Goal: Task Accomplishment & Management: Manage account settings

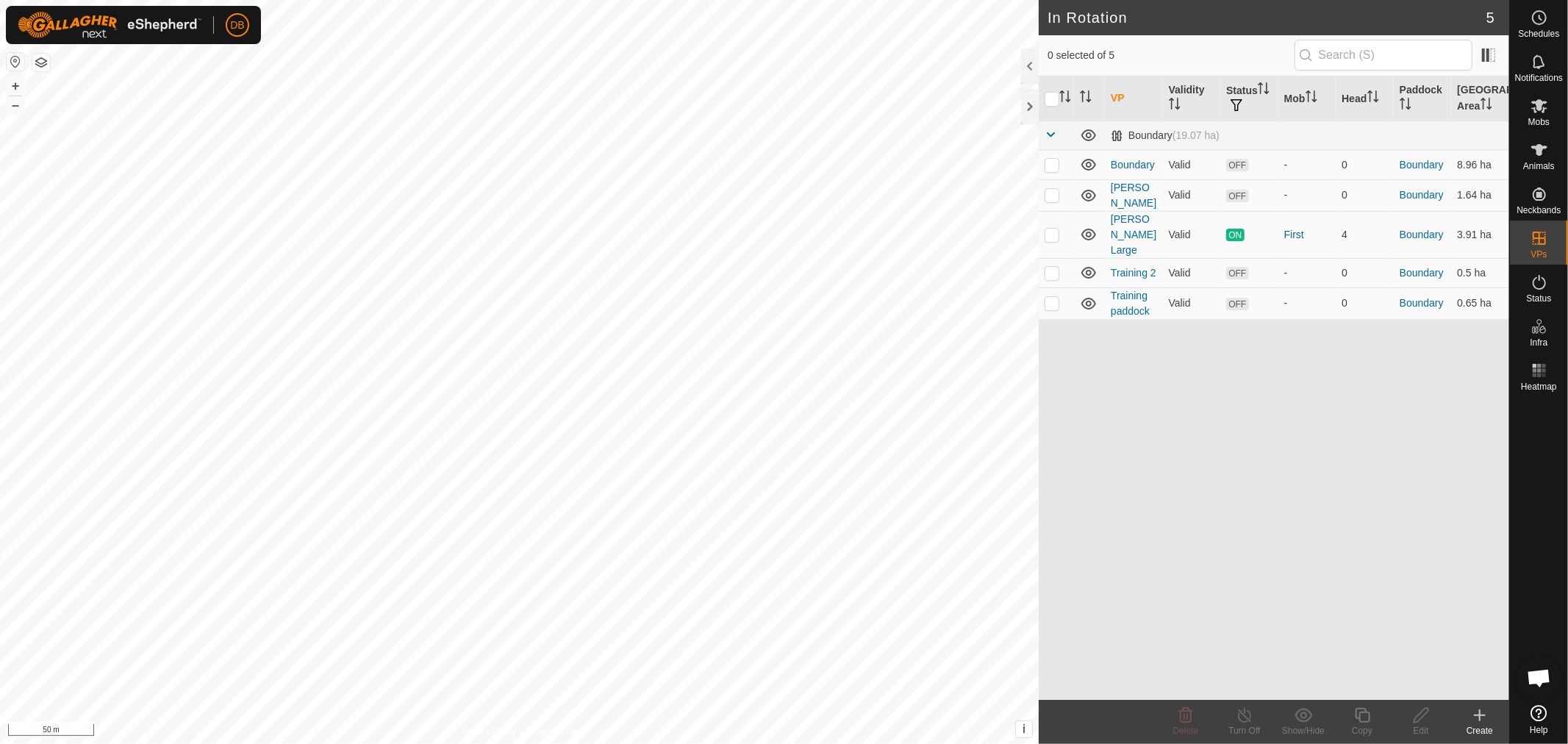
scroll to position [283, 0]
click at [1532, 107] on icon at bounding box center [1539, 105] width 17 height 17
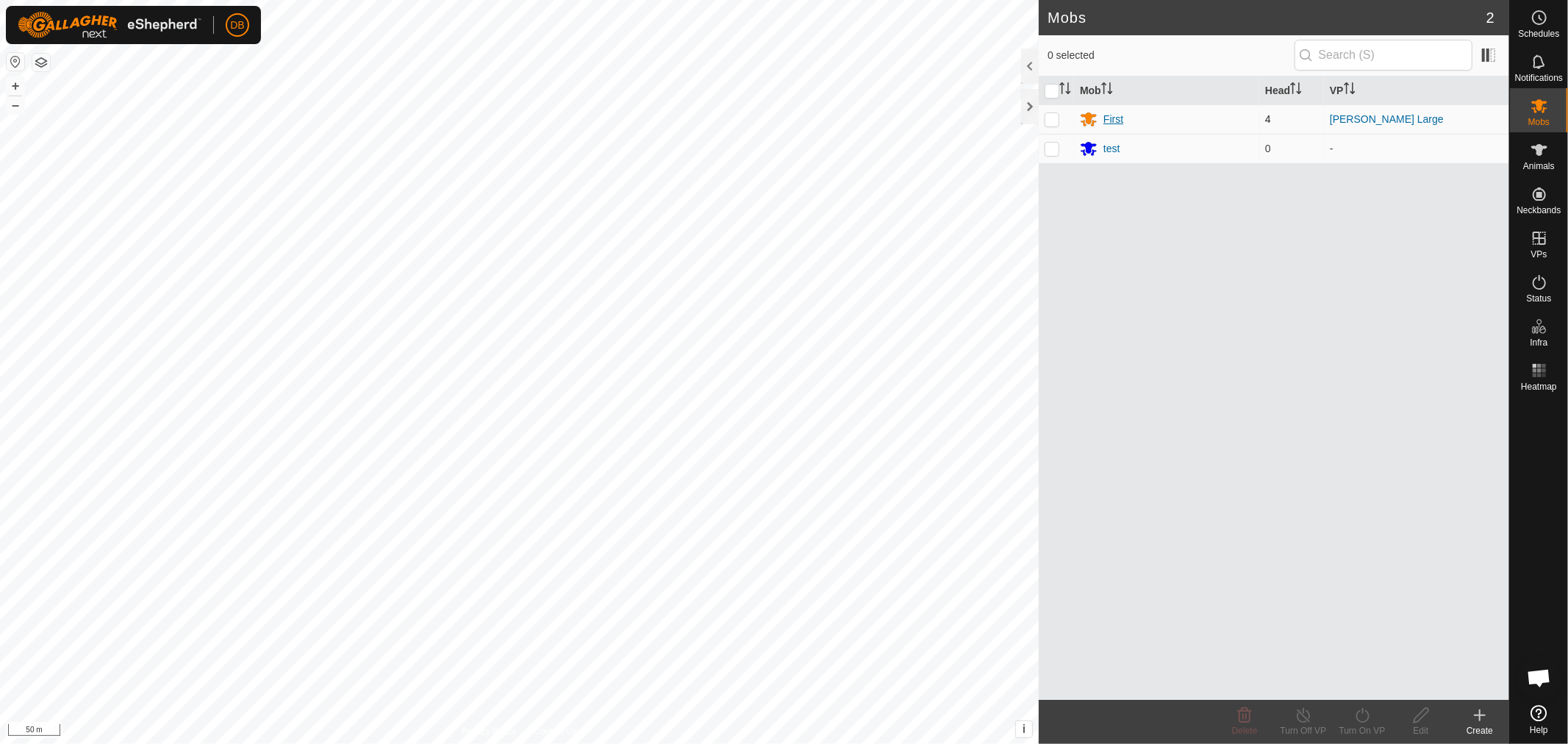
click at [1111, 116] on div "First" at bounding box center [1113, 119] width 20 height 15
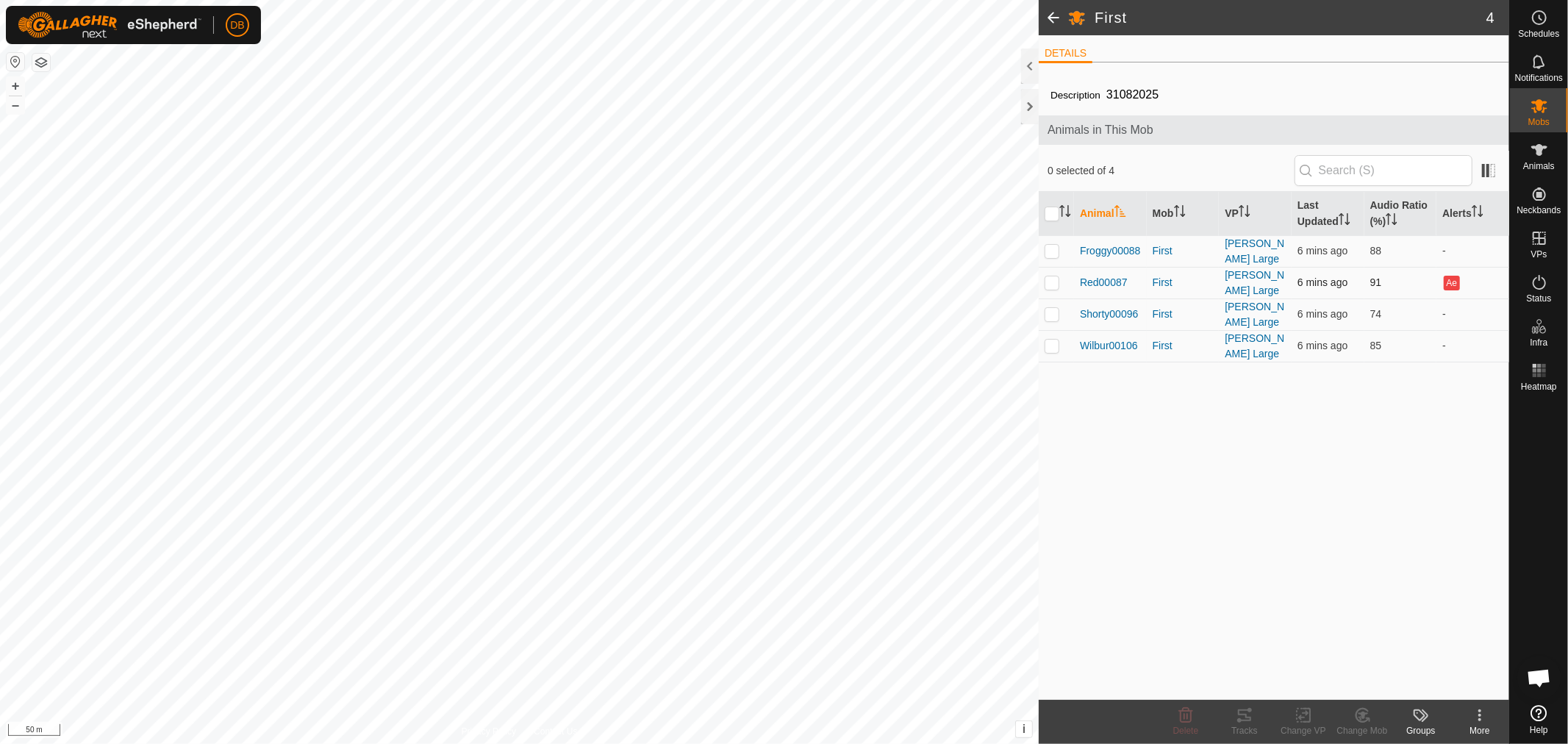
click at [1052, 276] on p-checkbox at bounding box center [1051, 282] width 14 height 12
checkbox input "true"
click at [1360, 715] on icon at bounding box center [1362, 715] width 18 height 17
click at [1389, 649] on link "Choose Mob..." at bounding box center [1406, 652] width 145 height 29
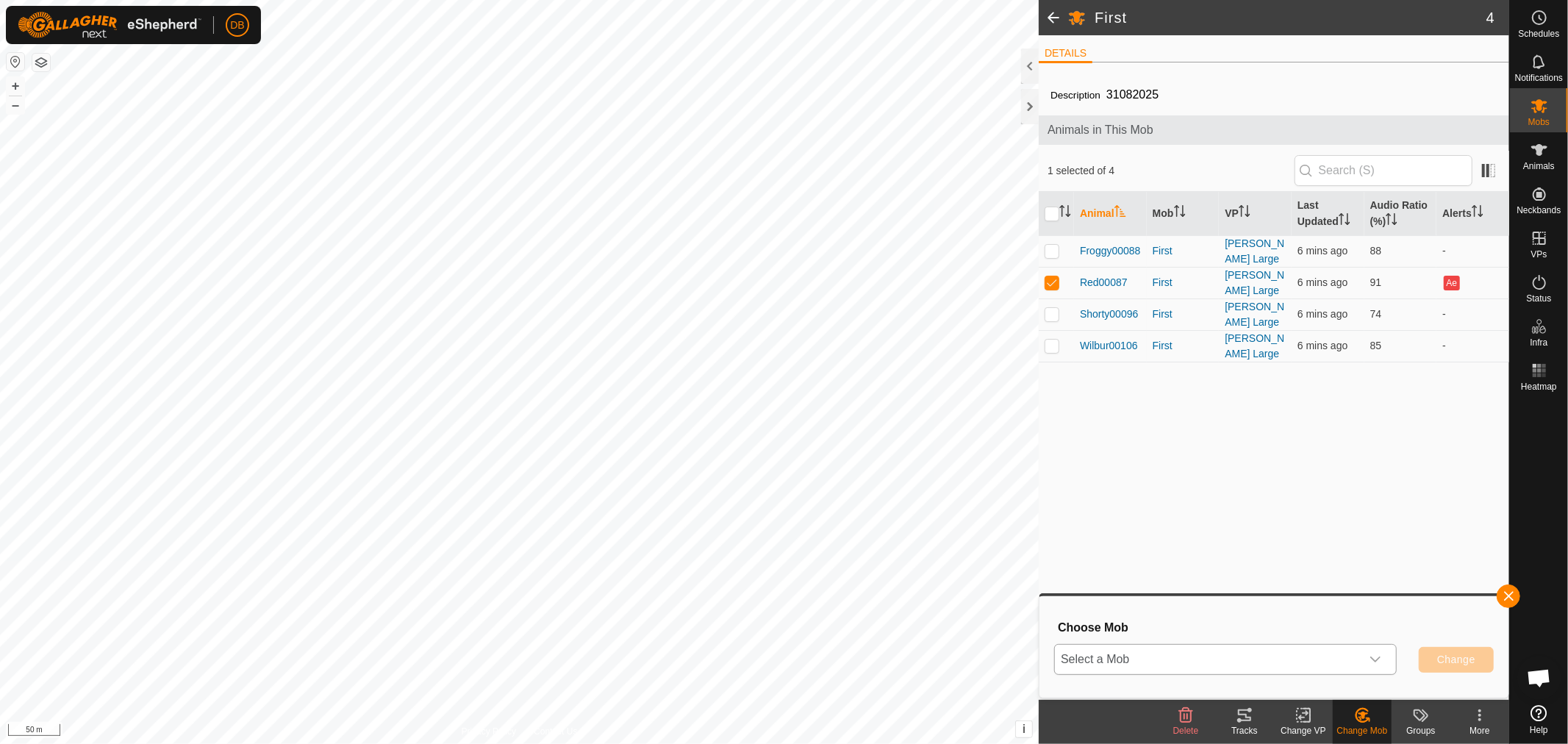
click at [1388, 659] on div "dropdown trigger" at bounding box center [1375, 659] width 29 height 29
click at [1539, 109] on icon at bounding box center [1539, 106] width 16 height 14
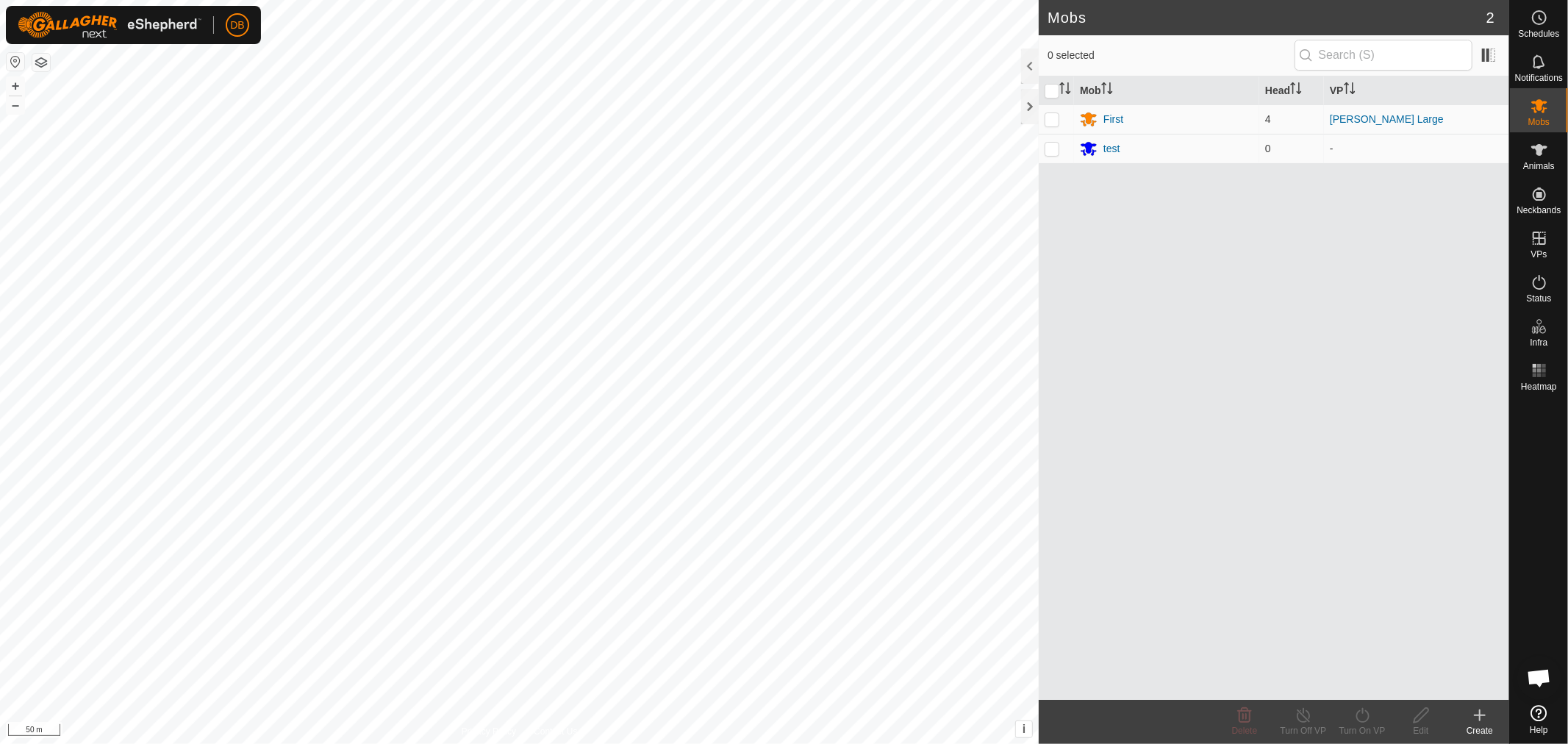
click at [1474, 708] on icon at bounding box center [1480, 715] width 17 height 17
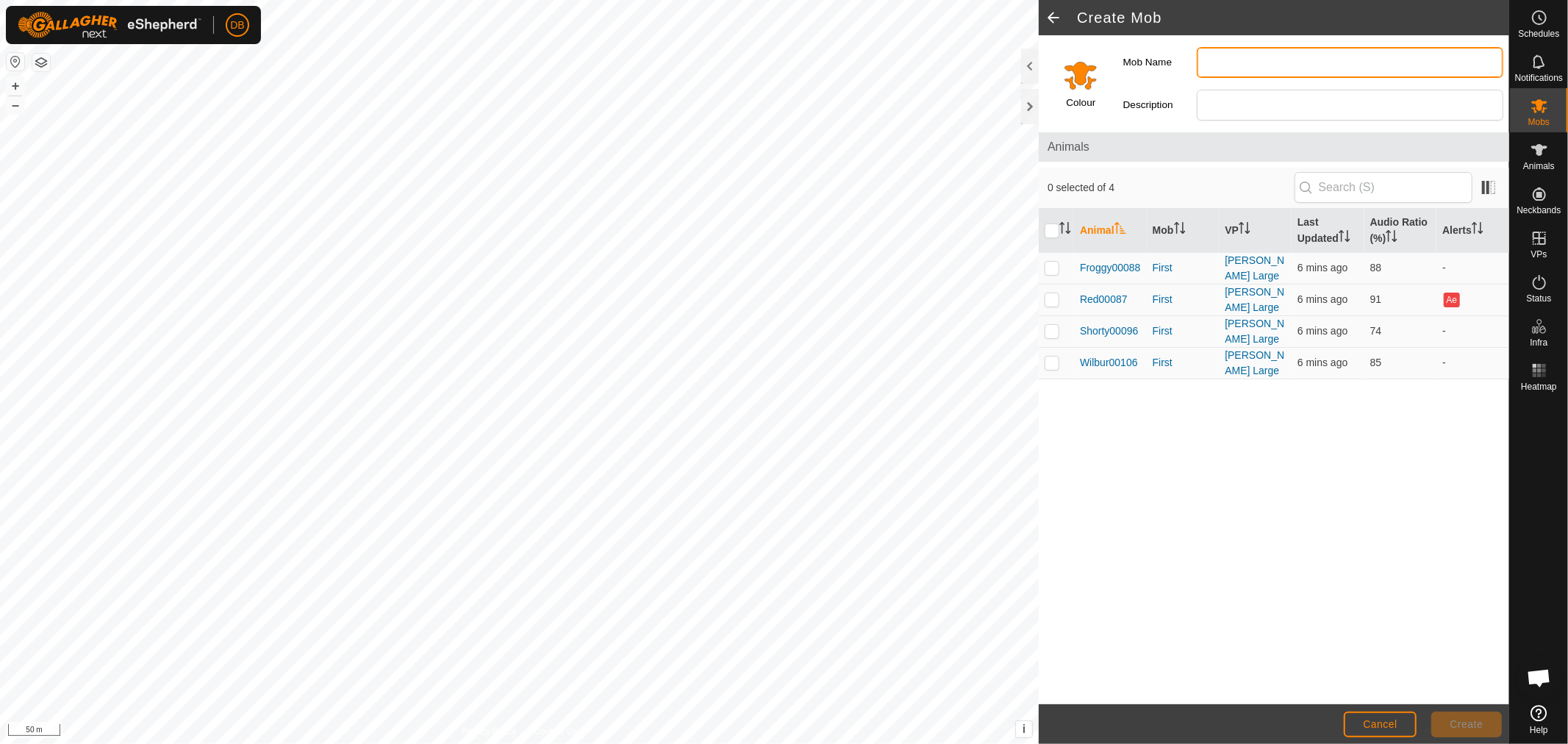
click at [1212, 65] on input "Mob Name" at bounding box center [1349, 62] width 306 height 31
type input "Muster"
click at [1475, 717] on button "Create" at bounding box center [1466, 724] width 70 height 26
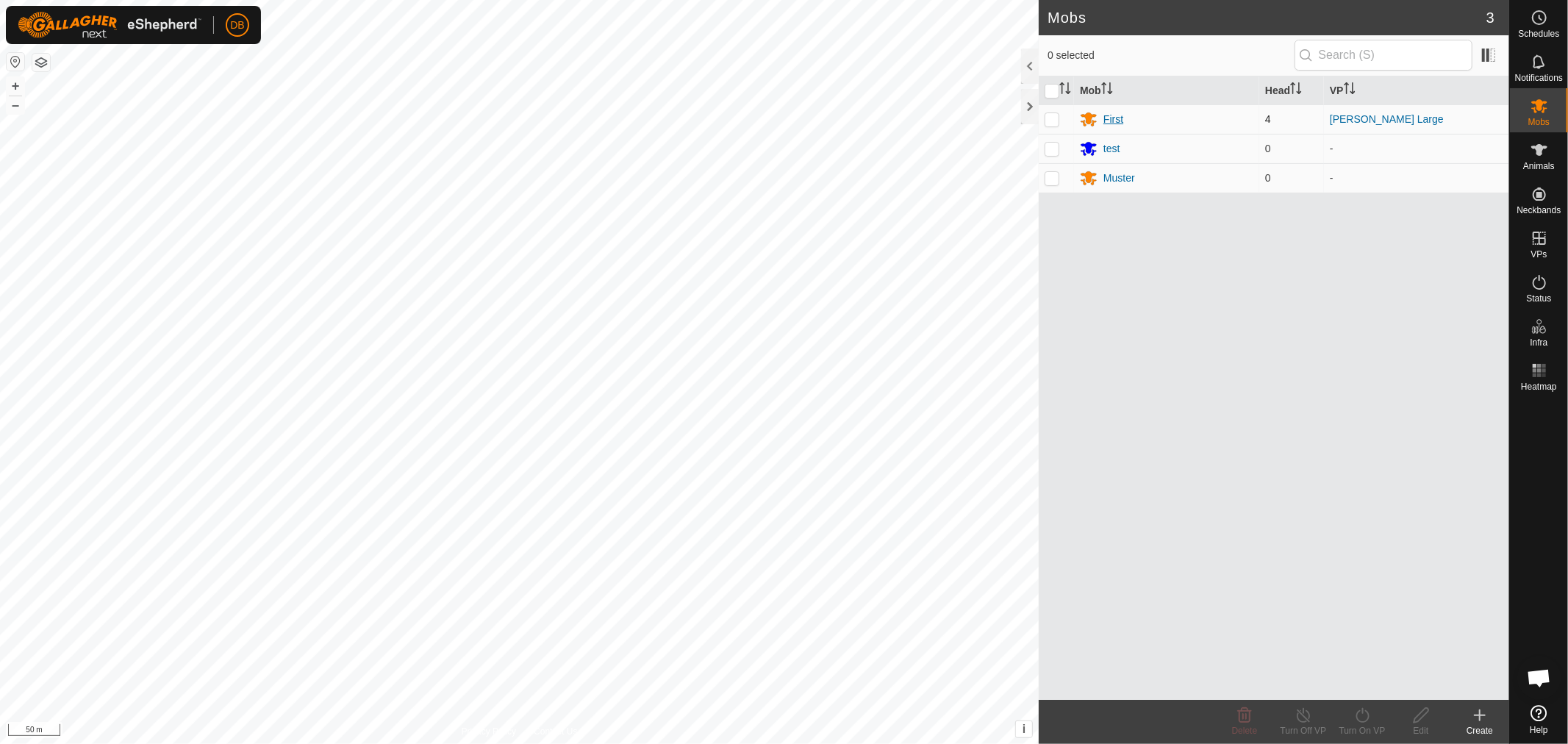
click at [1111, 113] on div "First" at bounding box center [1113, 119] width 20 height 15
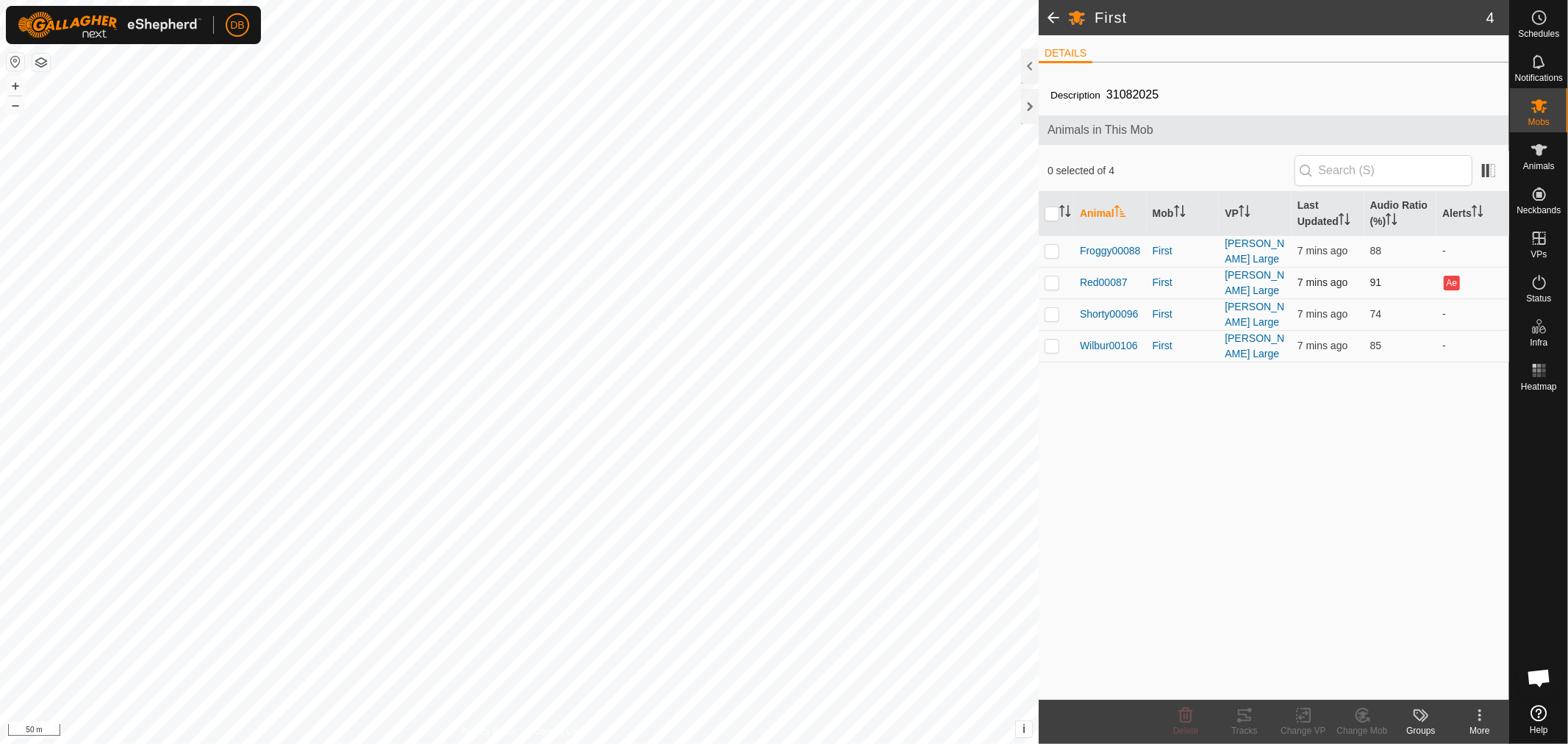
click at [1050, 279] on p-checkbox at bounding box center [1051, 282] width 14 height 12
click at [1360, 713] on icon at bounding box center [1363, 715] width 11 height 8
click at [1389, 647] on link "Choose Mob..." at bounding box center [1406, 652] width 145 height 29
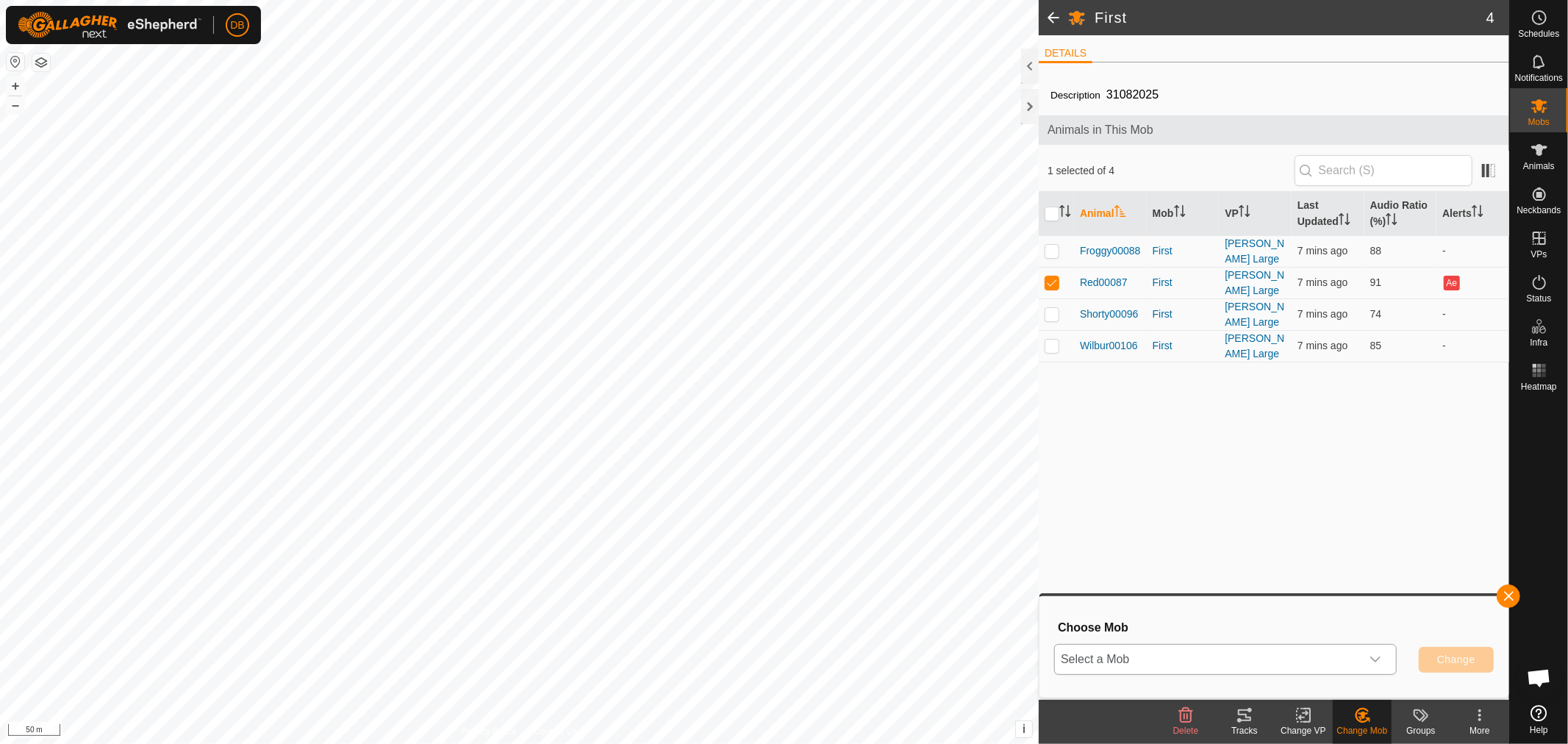
click at [1380, 653] on icon "dropdown trigger" at bounding box center [1376, 659] width 12 height 12
click at [1099, 623] on li "Muster" at bounding box center [1226, 627] width 341 height 37
click at [1454, 659] on span "Change" at bounding box center [1456, 659] width 39 height 12
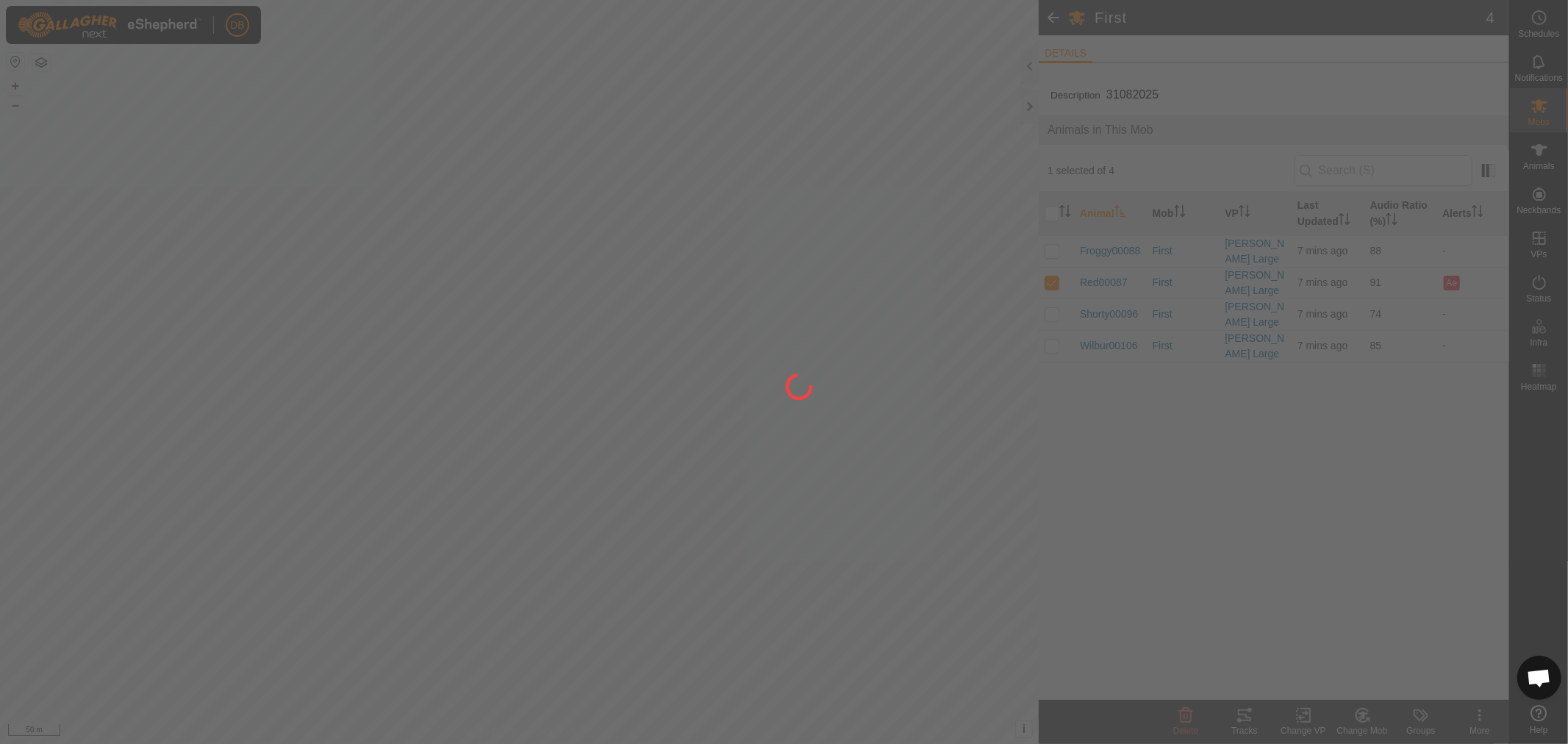
checkbox input "false"
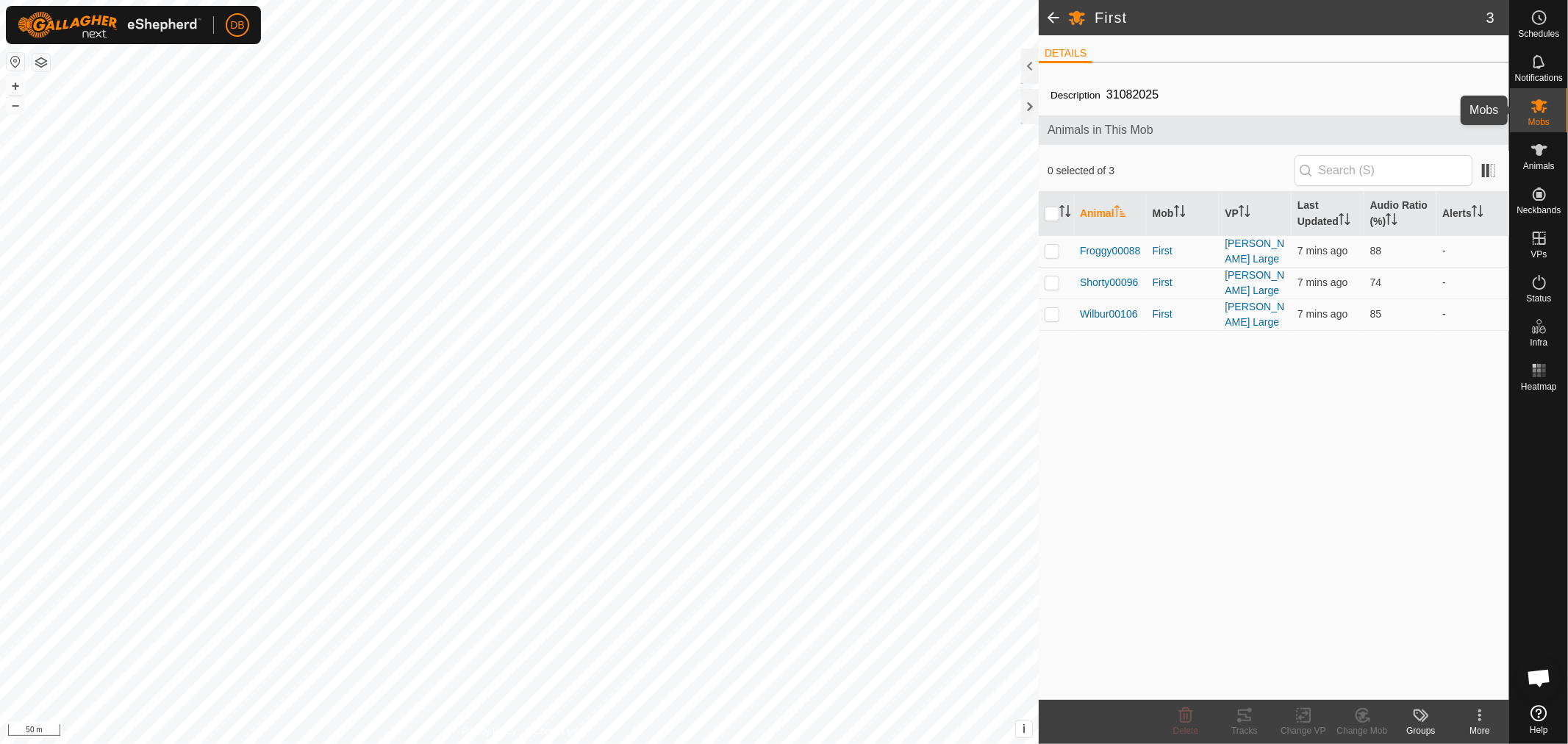
click at [1535, 107] on icon at bounding box center [1539, 105] width 17 height 17
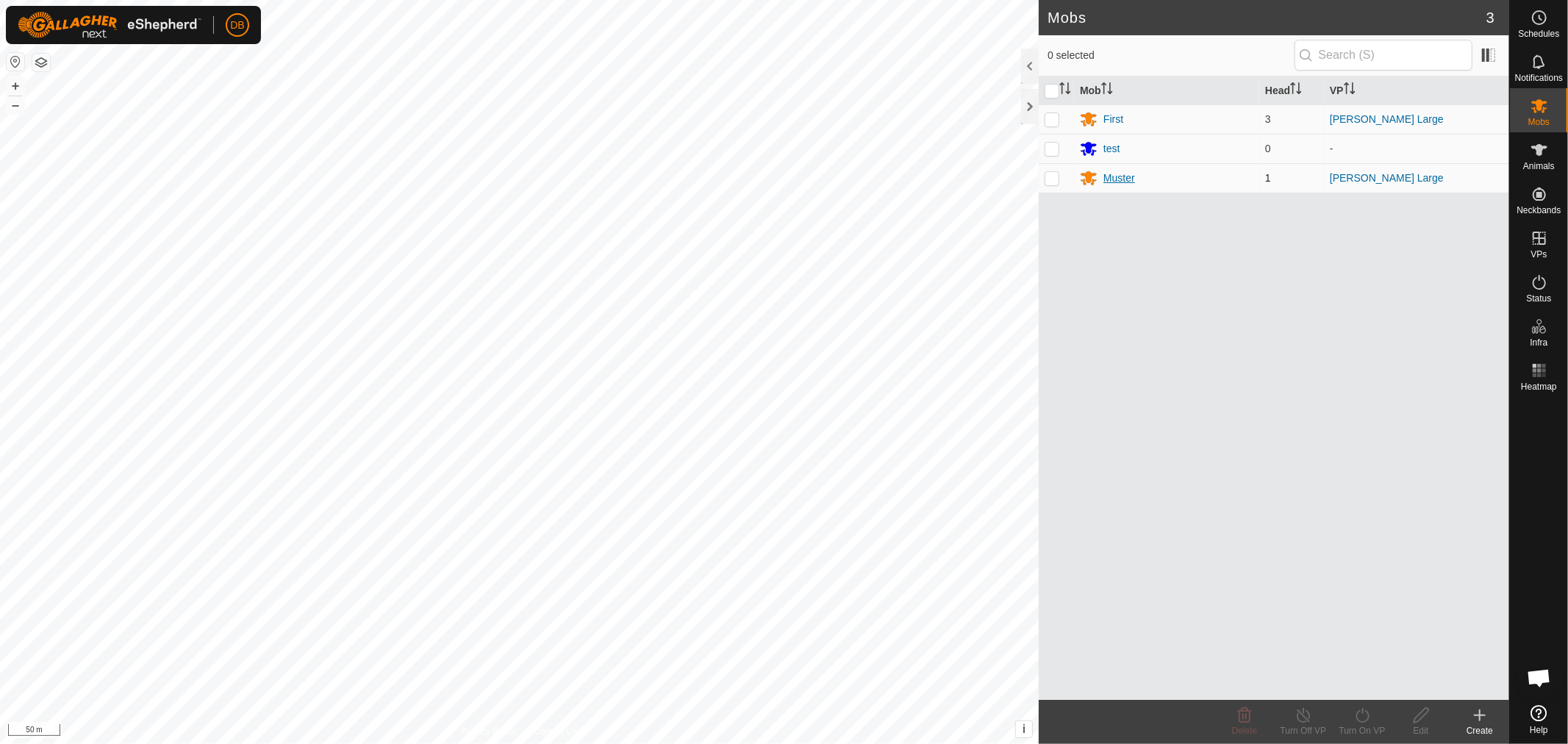
click at [1116, 176] on div "Muster" at bounding box center [1119, 178] width 32 height 15
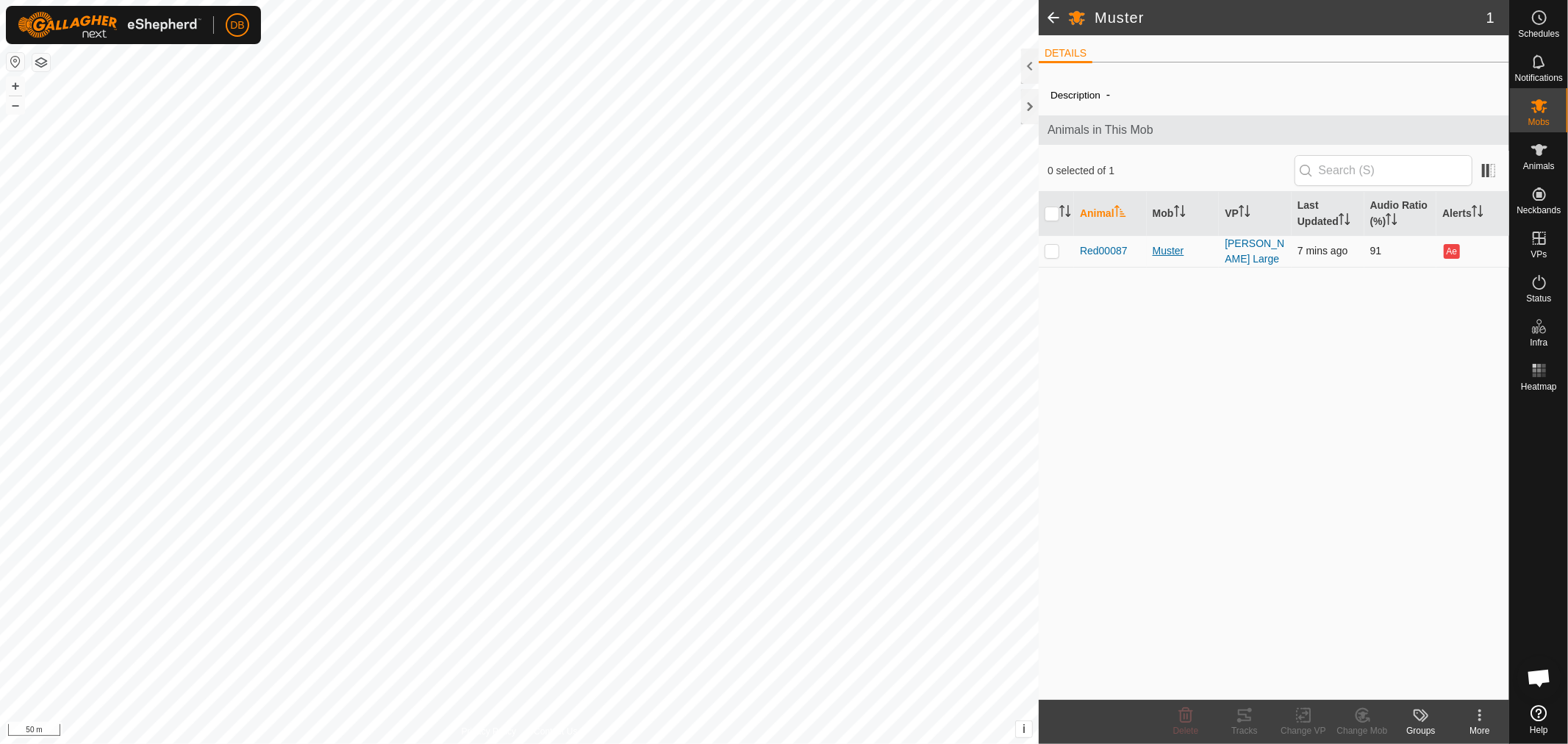
click at [1171, 246] on div "Muster" at bounding box center [1183, 251] width 61 height 15
click at [1542, 246] on icon at bounding box center [1539, 237] width 17 height 17
click at [1545, 238] on icon at bounding box center [1539, 237] width 13 height 13
click at [1439, 238] on link "In Rotation" at bounding box center [1446, 237] width 126 height 29
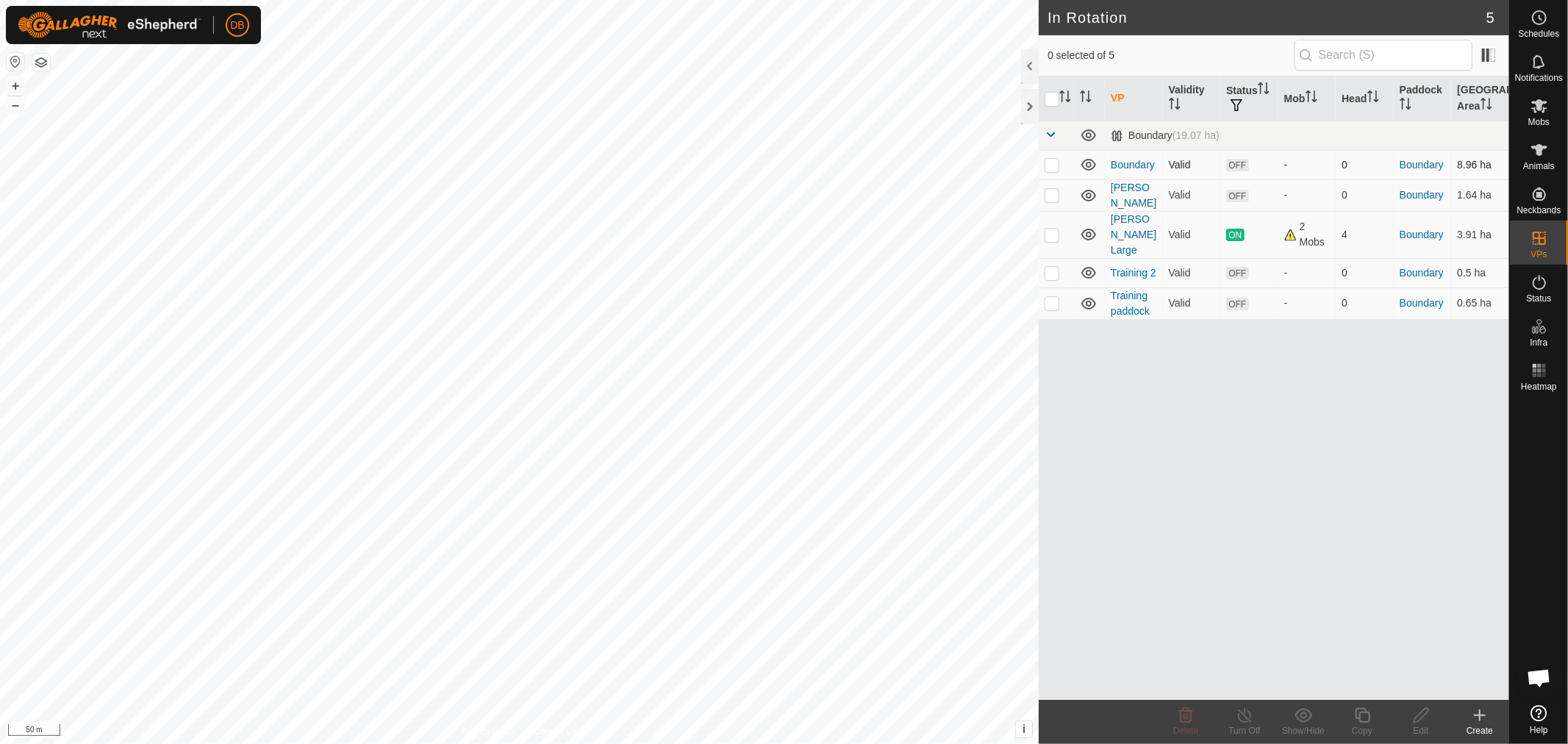
click at [1057, 163] on p-checkbox at bounding box center [1051, 165] width 14 height 12
checkbox input "true"
click at [1420, 714] on icon at bounding box center [1421, 715] width 14 height 14
checkbox input "true"
click at [1430, 718] on edit-svg-icon at bounding box center [1421, 715] width 59 height 17
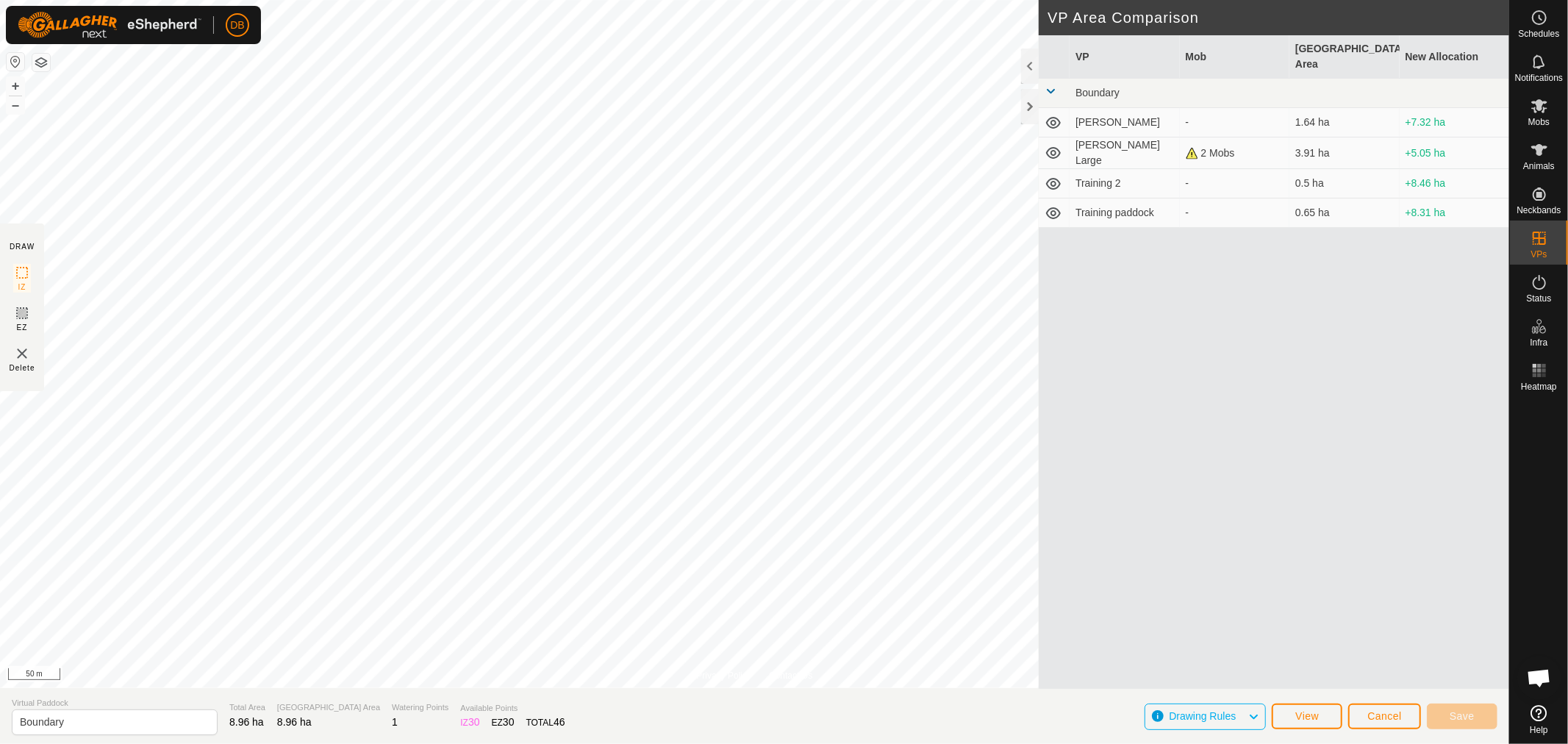
scroll to position [283, 0]
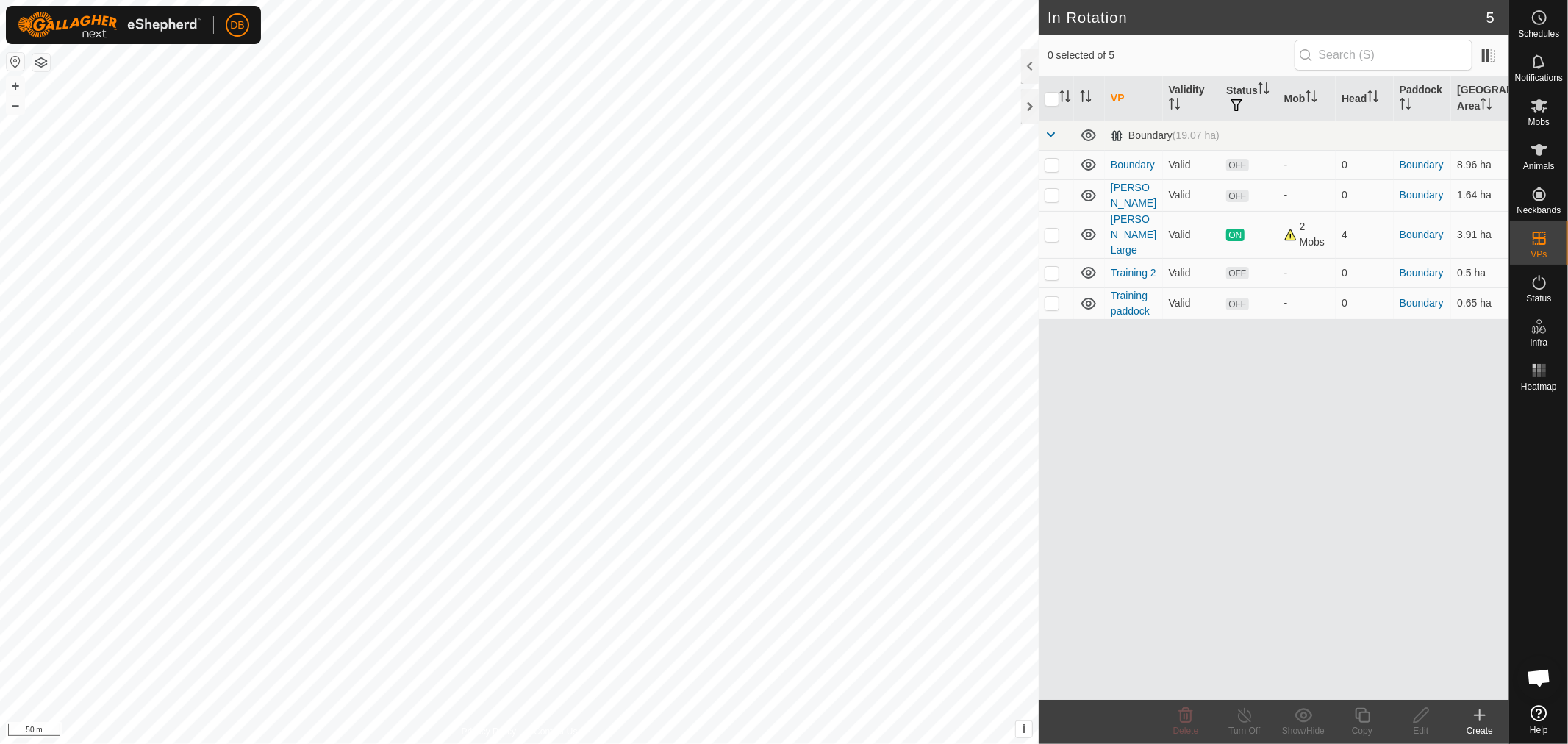
checkbox input "true"
click at [1414, 724] on div "Edit" at bounding box center [1421, 730] width 59 height 13
checkbox input "true"
checkbox input "false"
click at [1421, 716] on icon at bounding box center [1421, 715] width 18 height 17
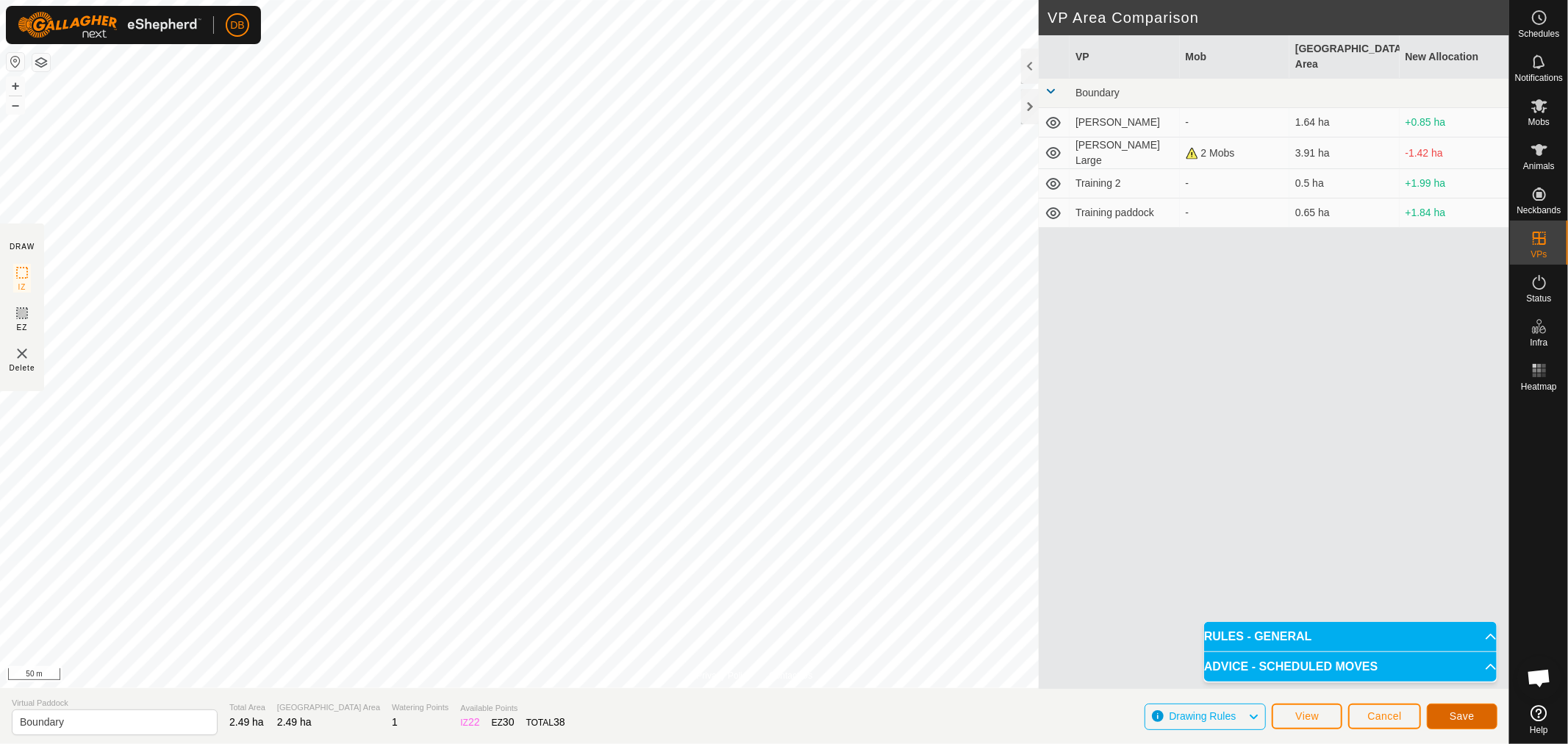
click at [1482, 721] on button "Save" at bounding box center [1462, 716] width 70 height 26
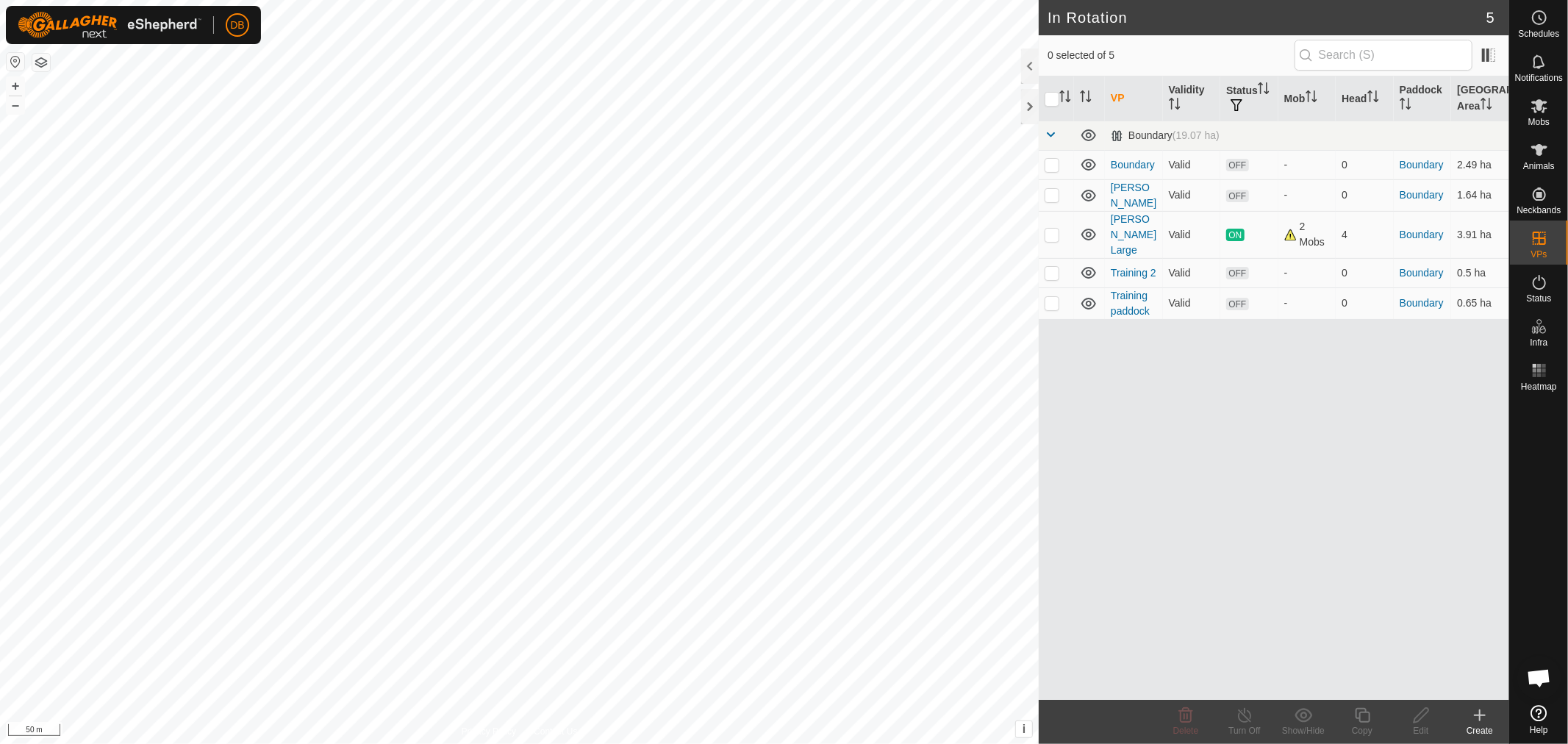
scroll to position [283, 0]
checkbox input "true"
click at [1421, 715] on icon at bounding box center [1421, 715] width 18 height 17
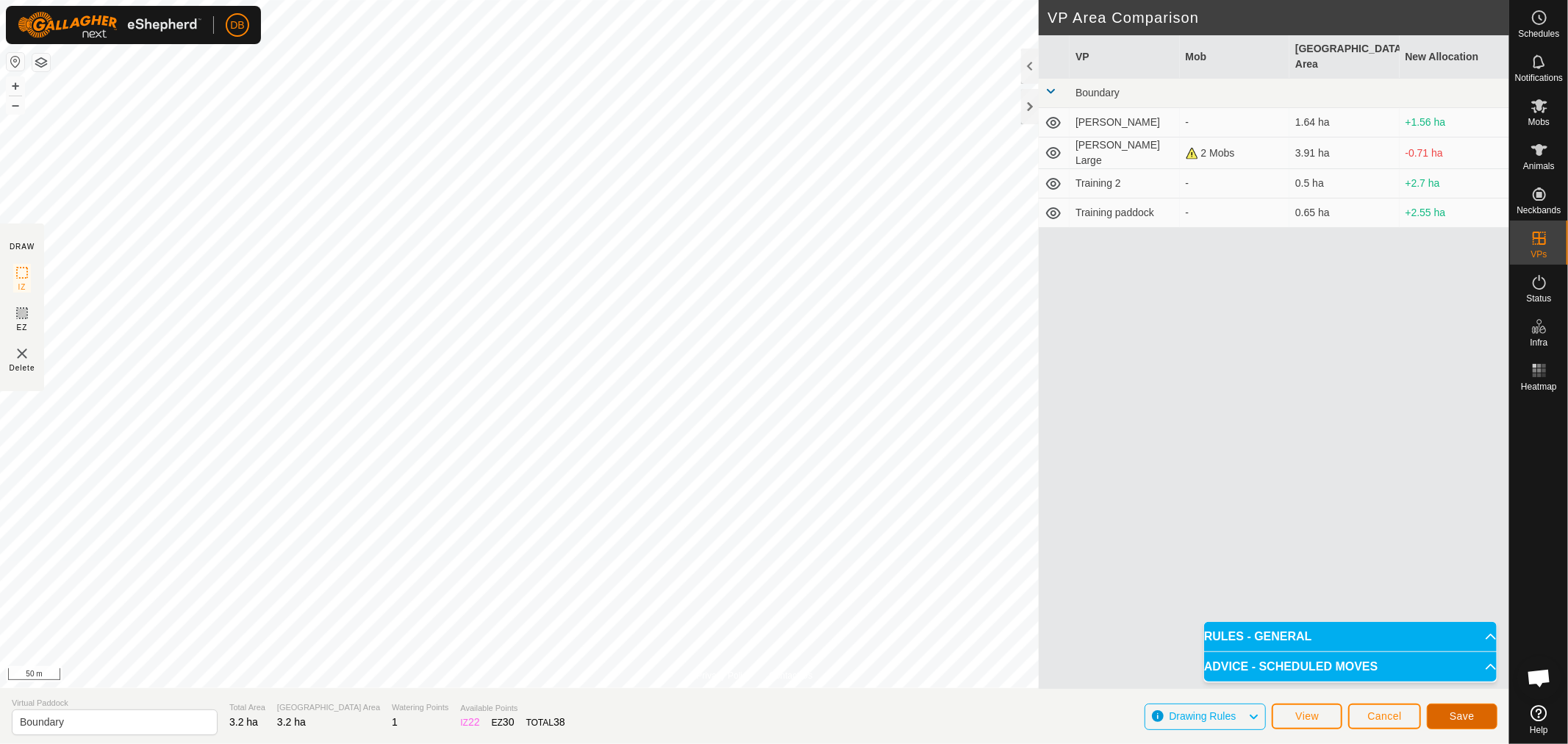
click at [1479, 711] on button "Save" at bounding box center [1462, 716] width 70 height 26
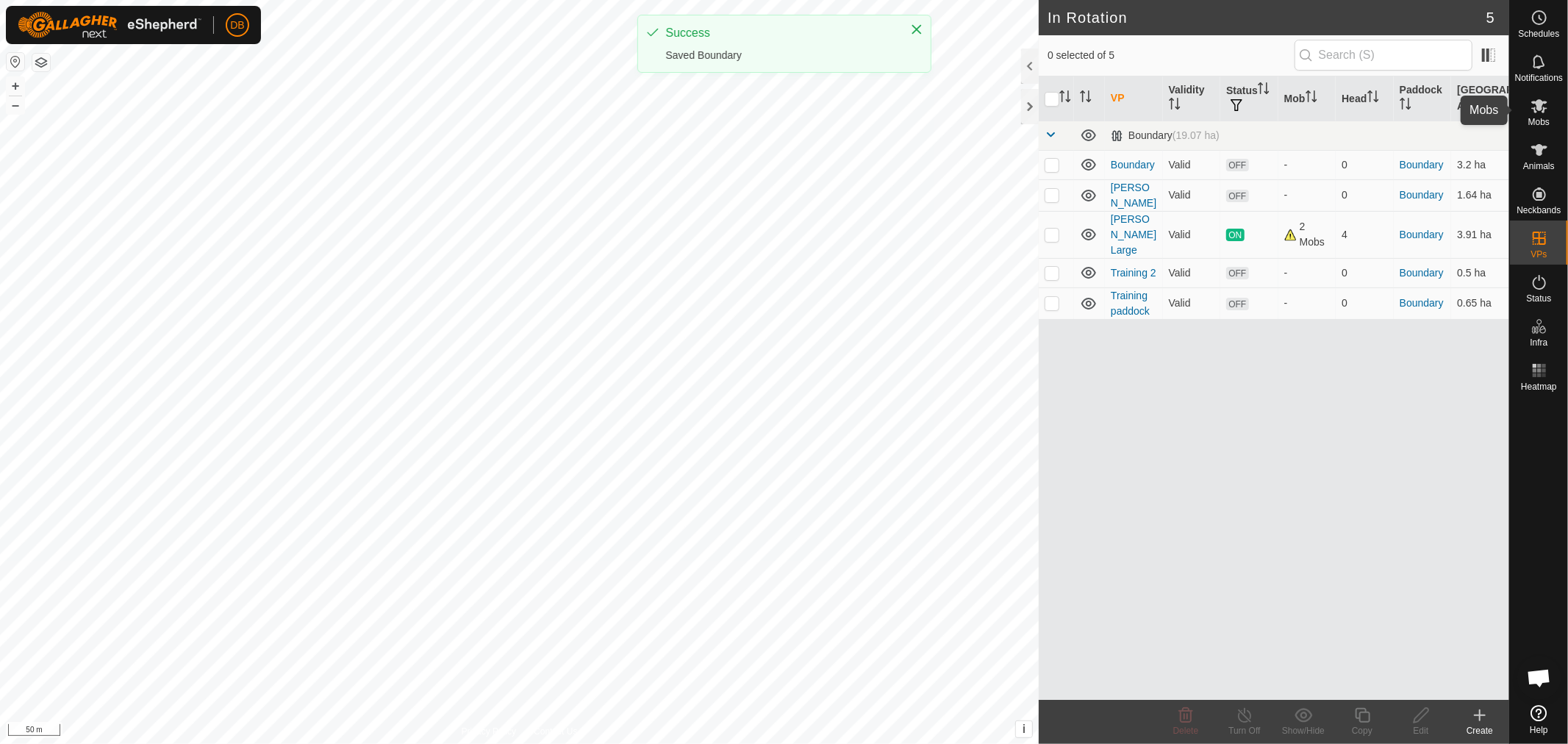
click at [1555, 108] on div "Mobs" at bounding box center [1539, 110] width 58 height 44
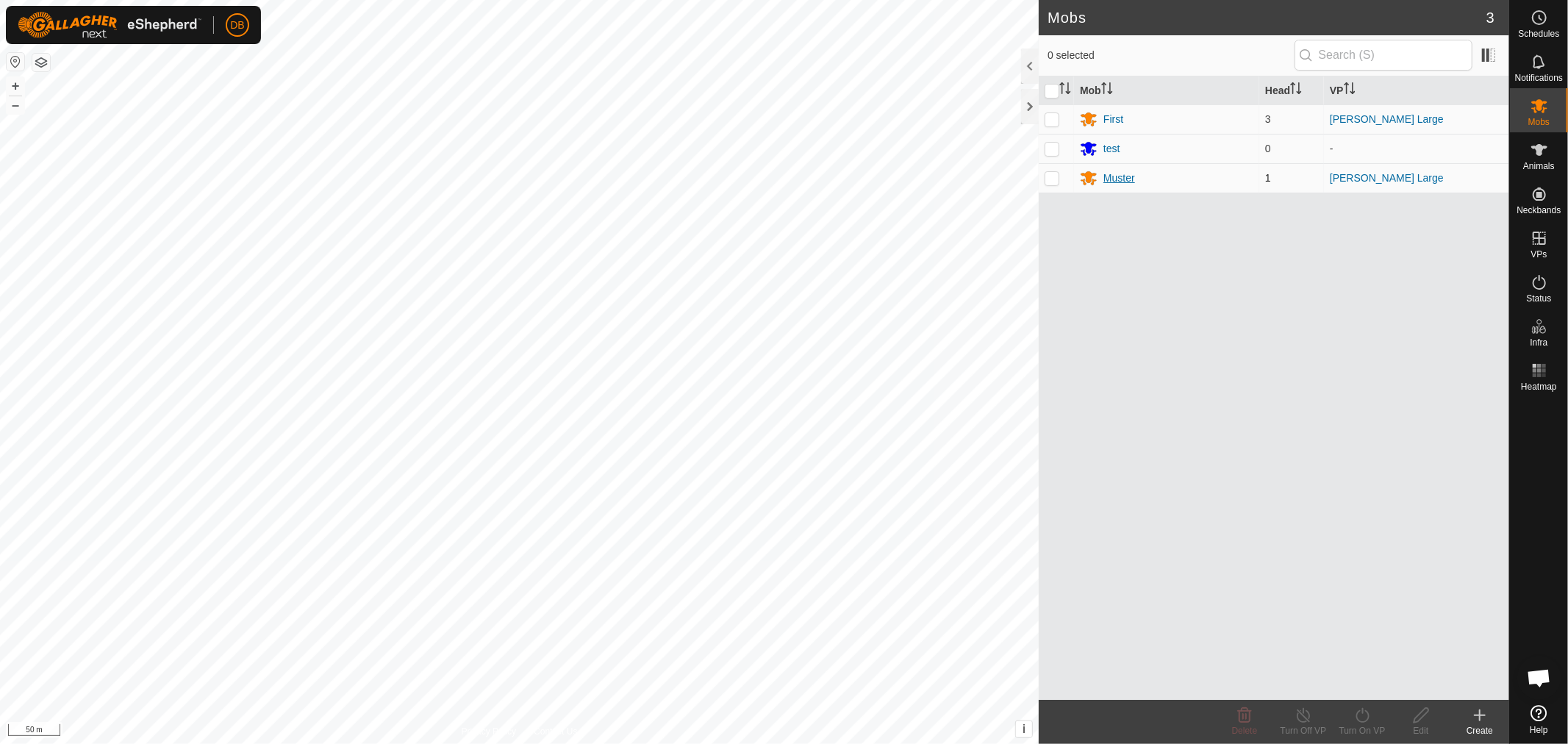
click at [1110, 176] on div "Muster" at bounding box center [1119, 178] width 32 height 15
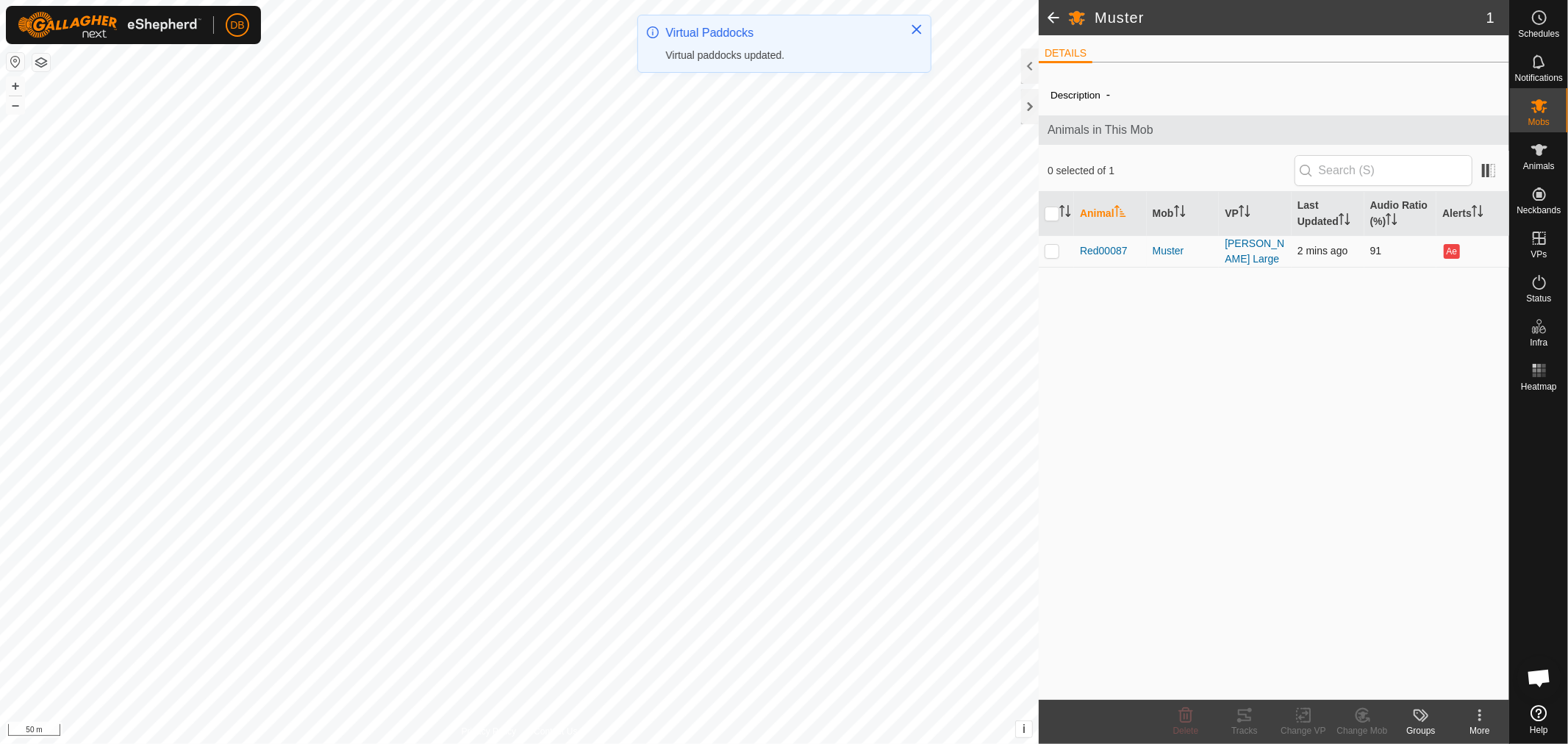
click at [1053, 251] on p-checkbox at bounding box center [1051, 251] width 14 height 12
checkbox input "true"
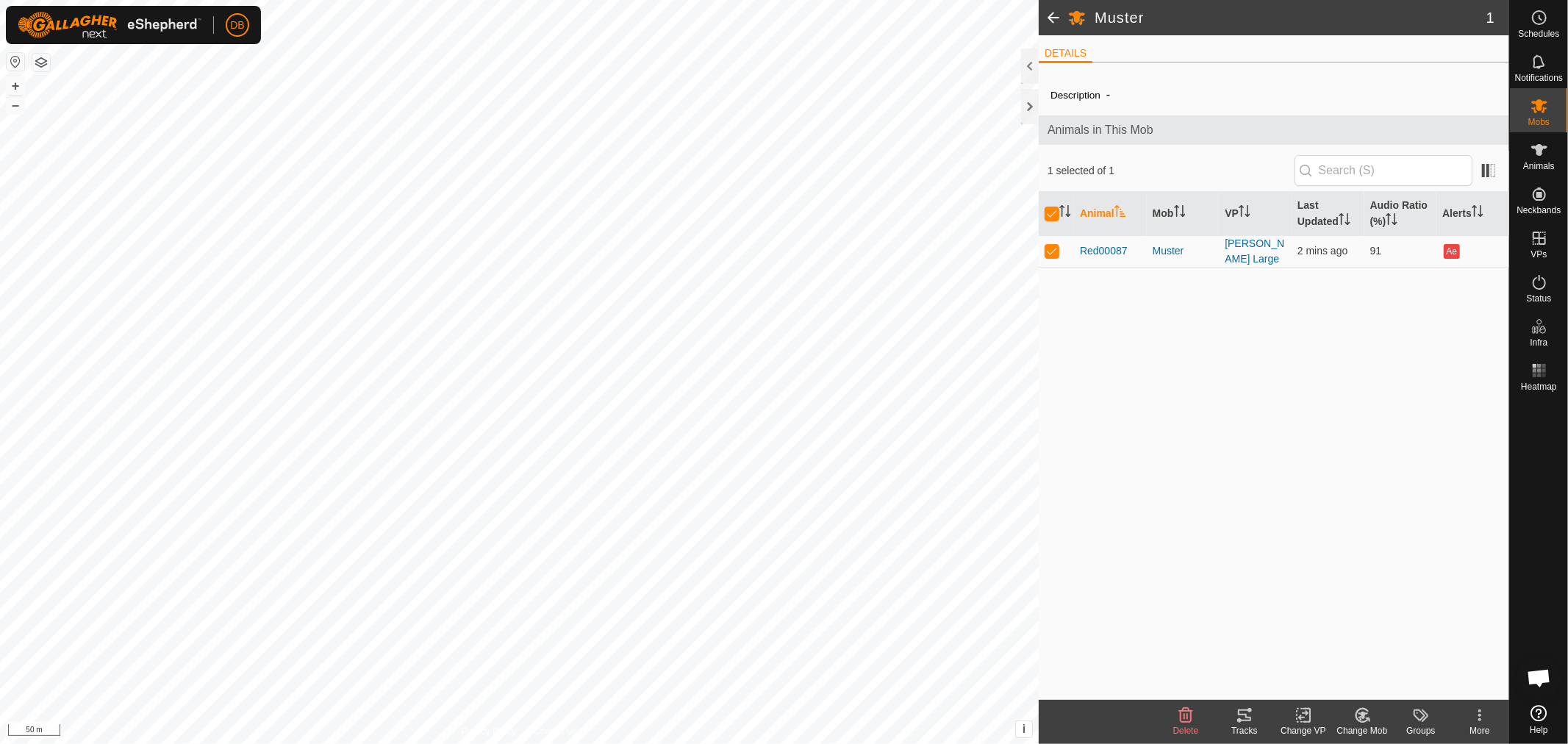
click at [1302, 711] on icon at bounding box center [1304, 715] width 18 height 17
click at [1325, 681] on link "Turn Off VP" at bounding box center [1347, 682] width 145 height 29
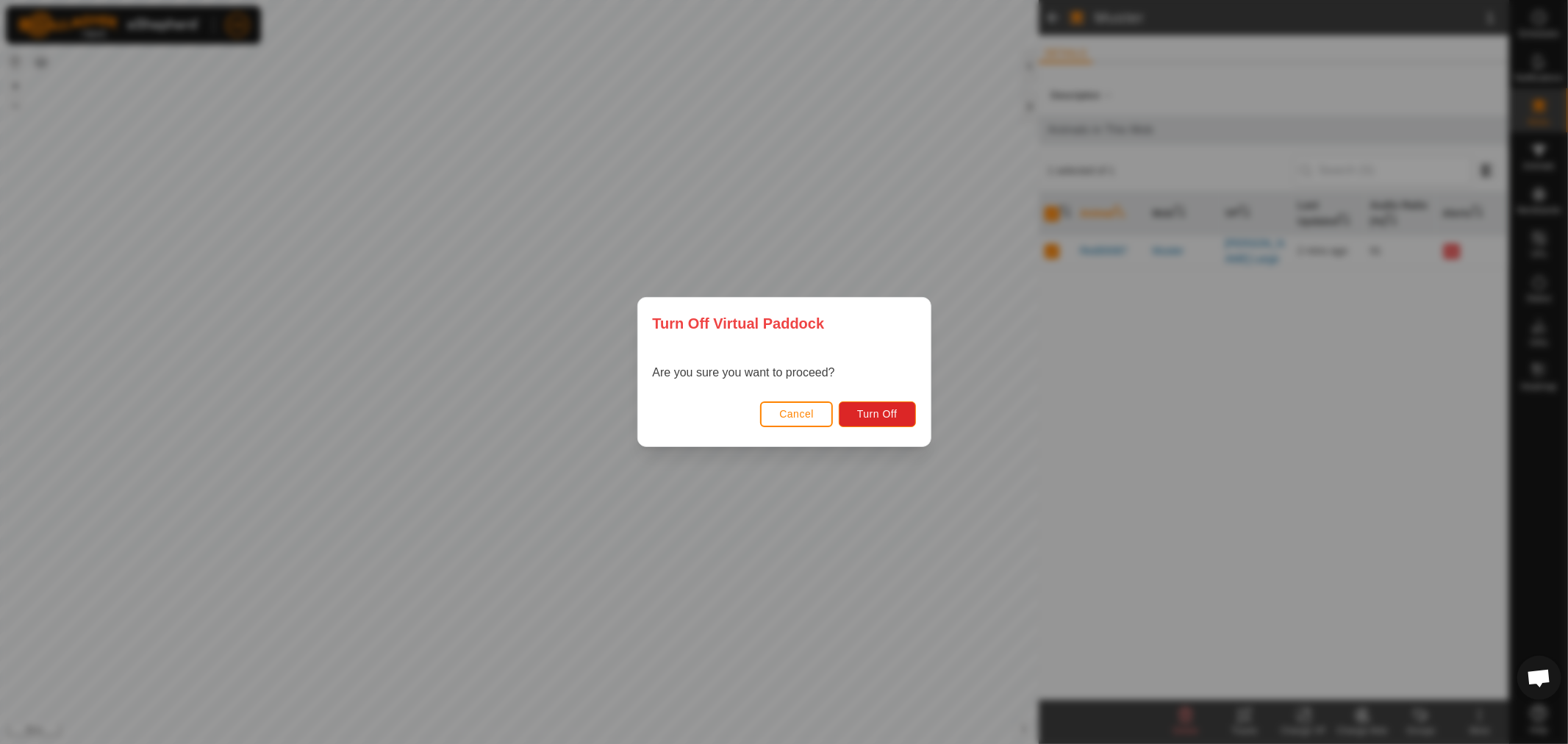
click at [1010, 287] on div "Turn Off Virtual Paddock Are you sure you want to proceed? Cancel Turn Off" at bounding box center [784, 372] width 1568 height 744
click at [800, 408] on span "Cancel" at bounding box center [796, 414] width 35 height 12
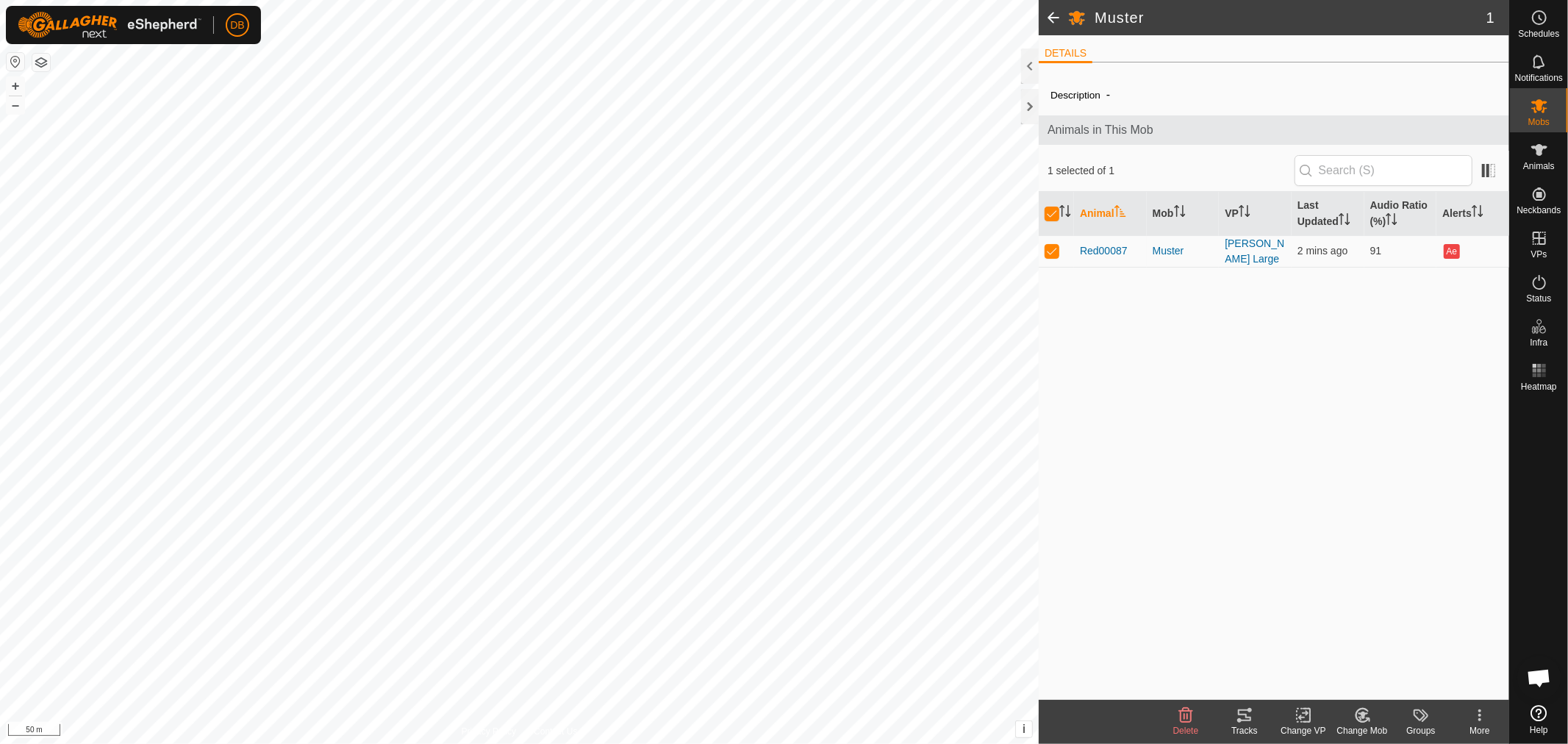
click at [1303, 715] on icon at bounding box center [1304, 715] width 18 height 17
click at [1326, 650] on link "Choose VP..." at bounding box center [1347, 652] width 145 height 29
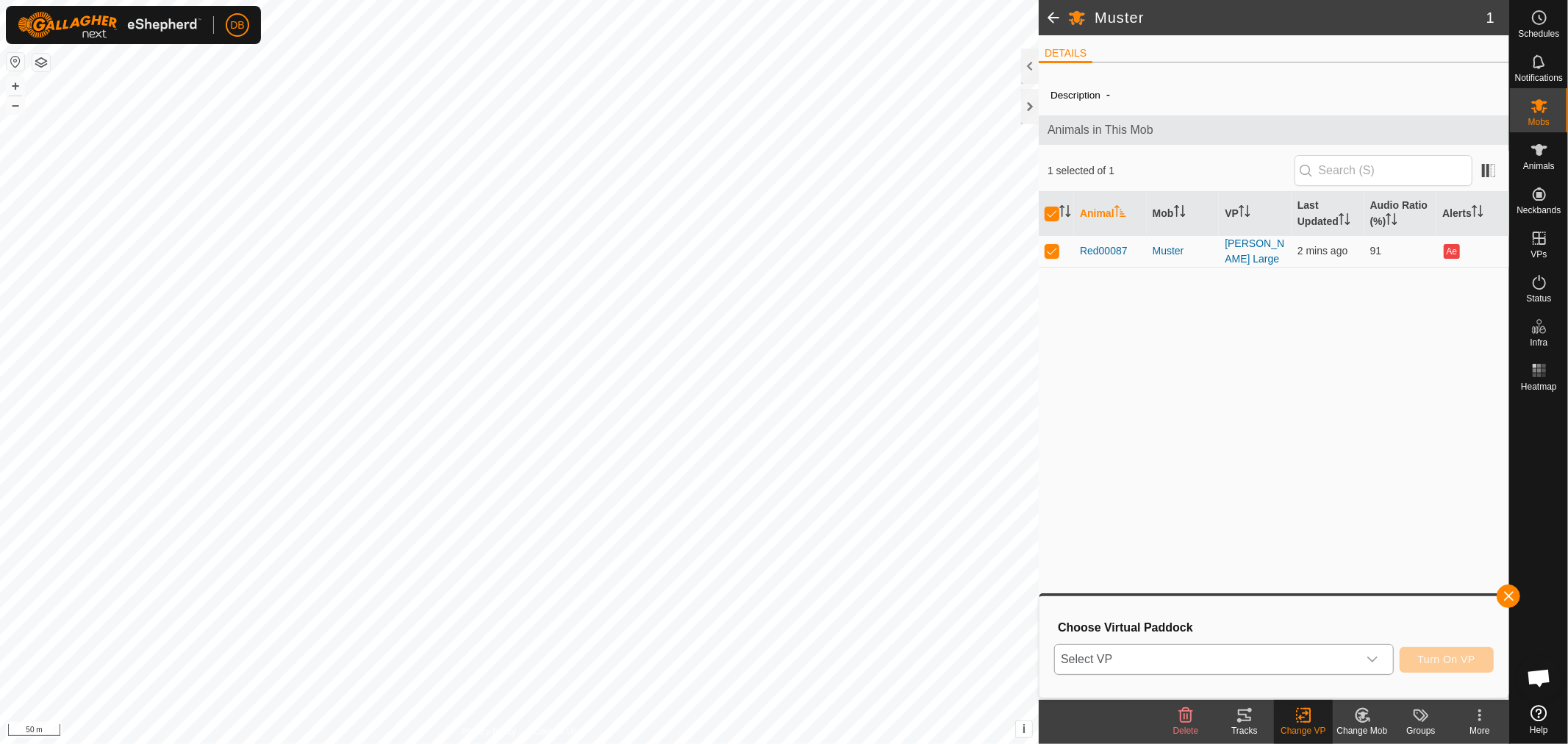
click at [1374, 656] on icon "dropdown trigger" at bounding box center [1373, 659] width 12 height 12
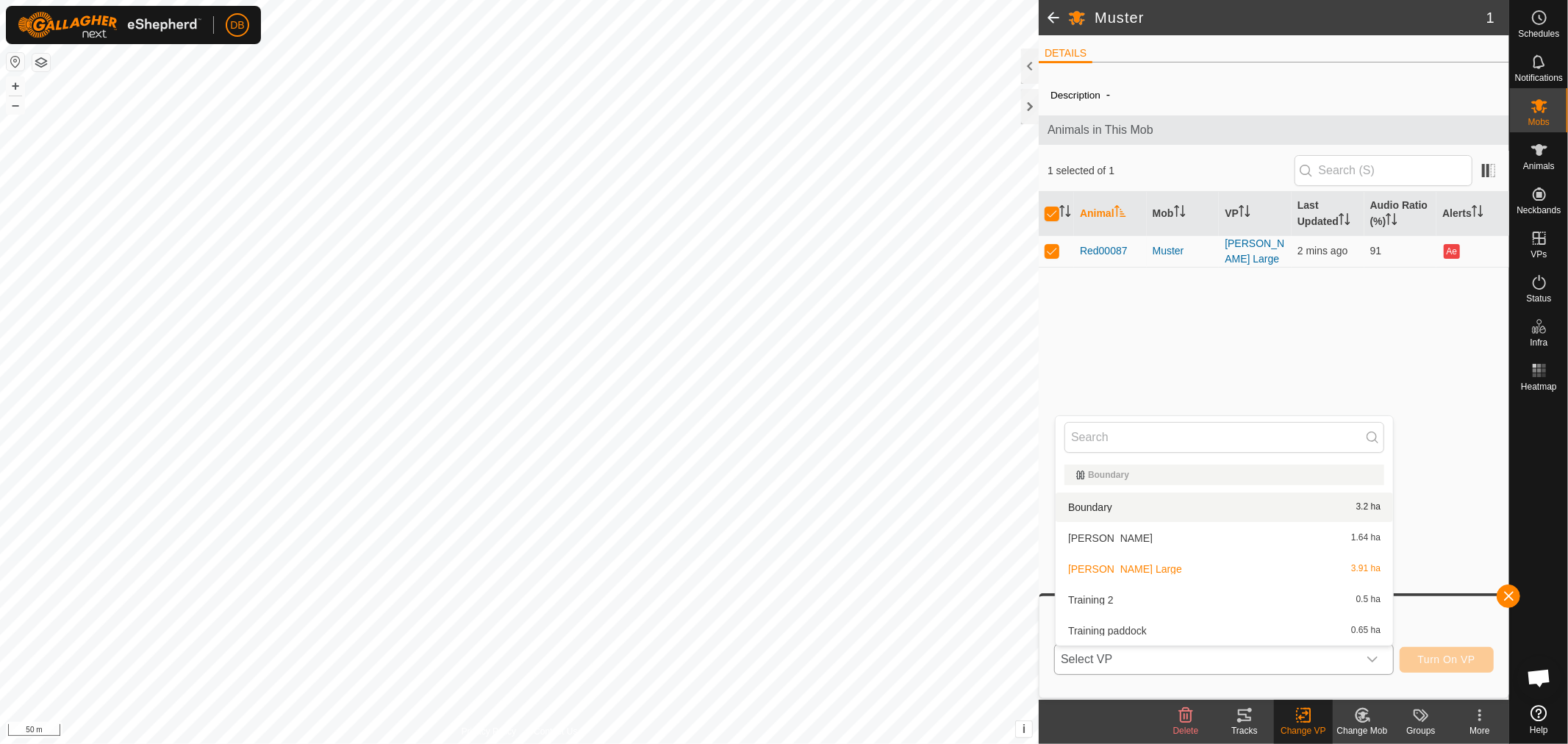
click at [1092, 502] on li "Boundary 3.2 ha" at bounding box center [1225, 507] width 337 height 29
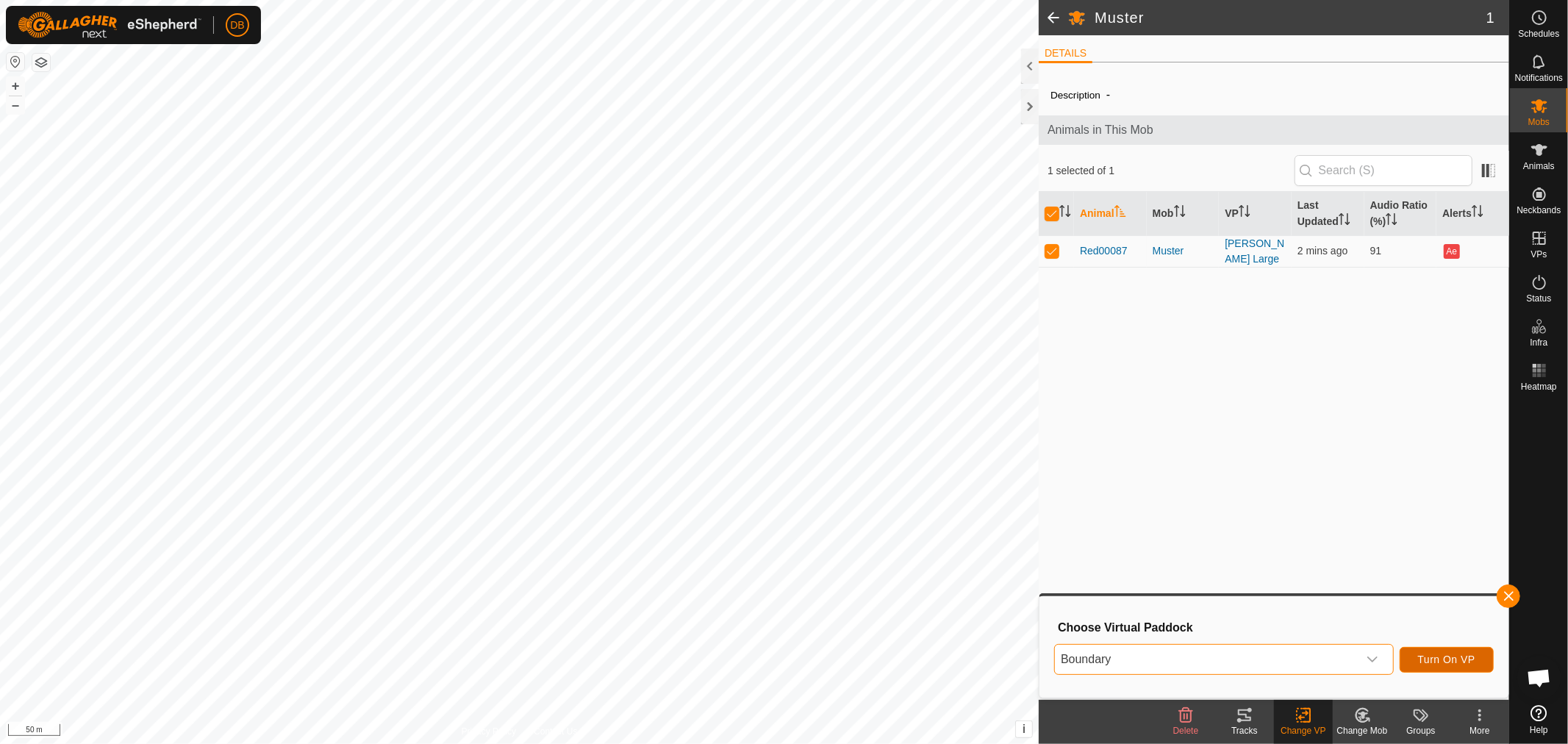
click at [1445, 657] on span "Turn On VP" at bounding box center [1447, 659] width 57 height 12
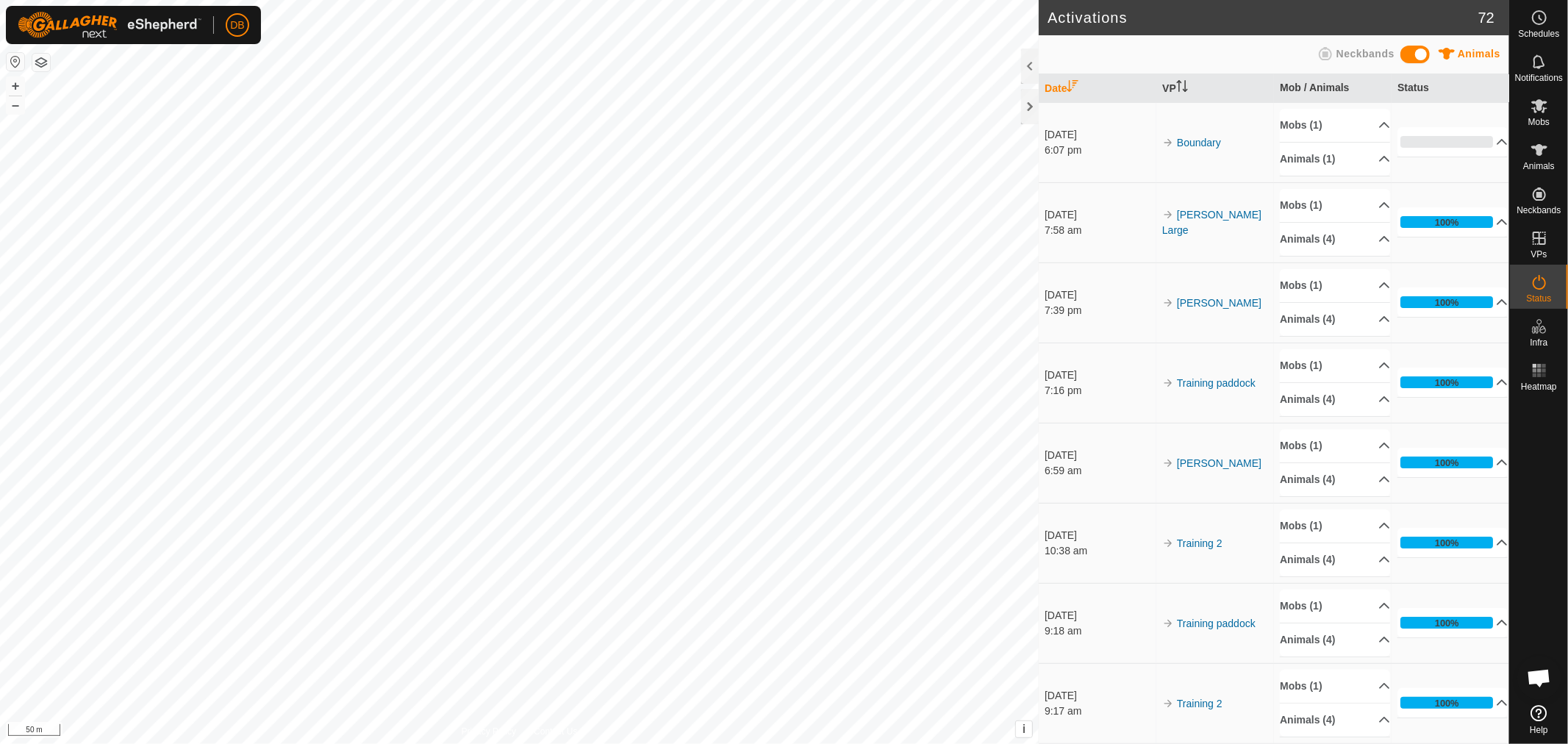
scroll to position [283, 0]
click at [1539, 236] on icon at bounding box center [1539, 237] width 13 height 13
click at [1446, 228] on link "In Rotation" at bounding box center [1446, 237] width 126 height 29
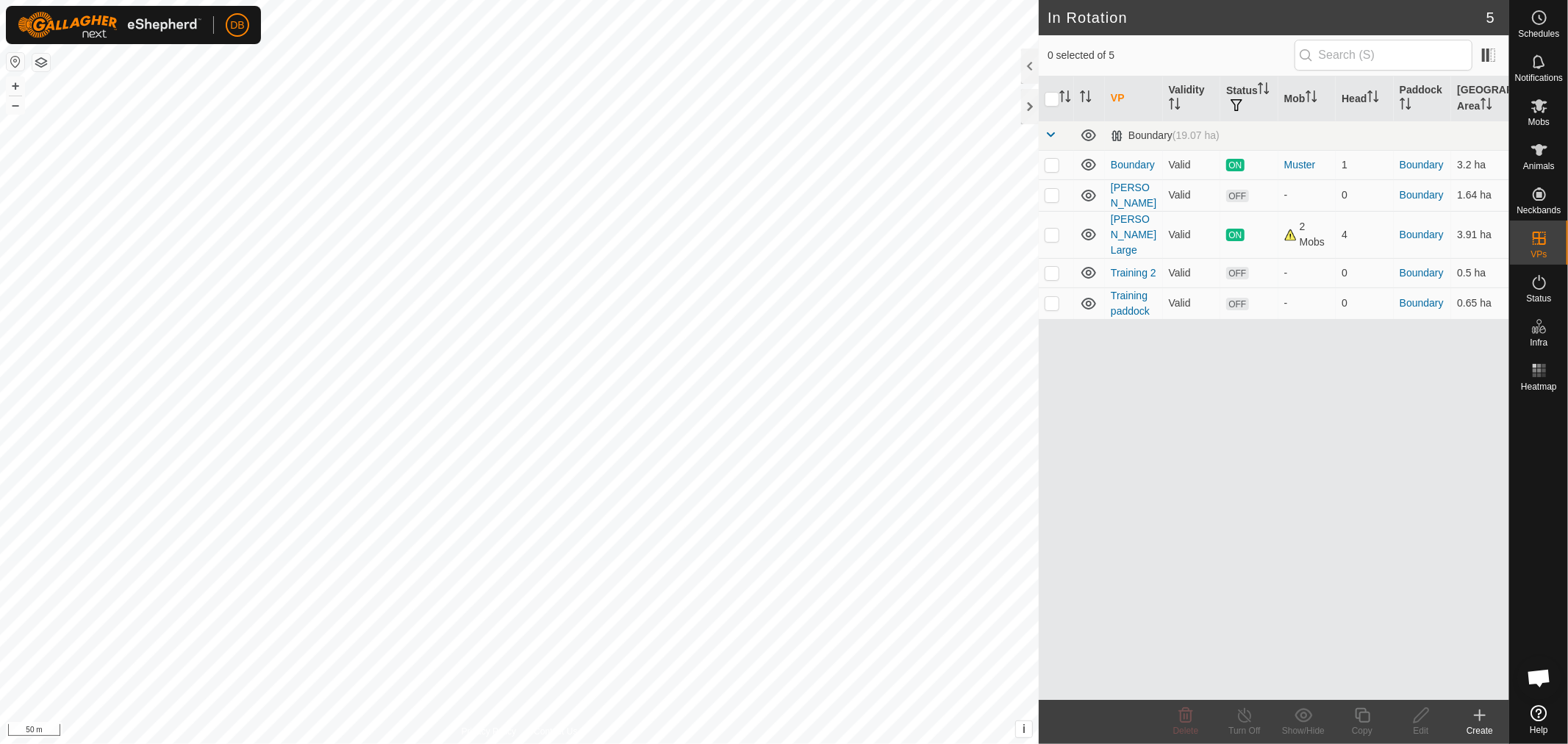
click at [1485, 715] on icon at bounding box center [1480, 715] width 11 height 0
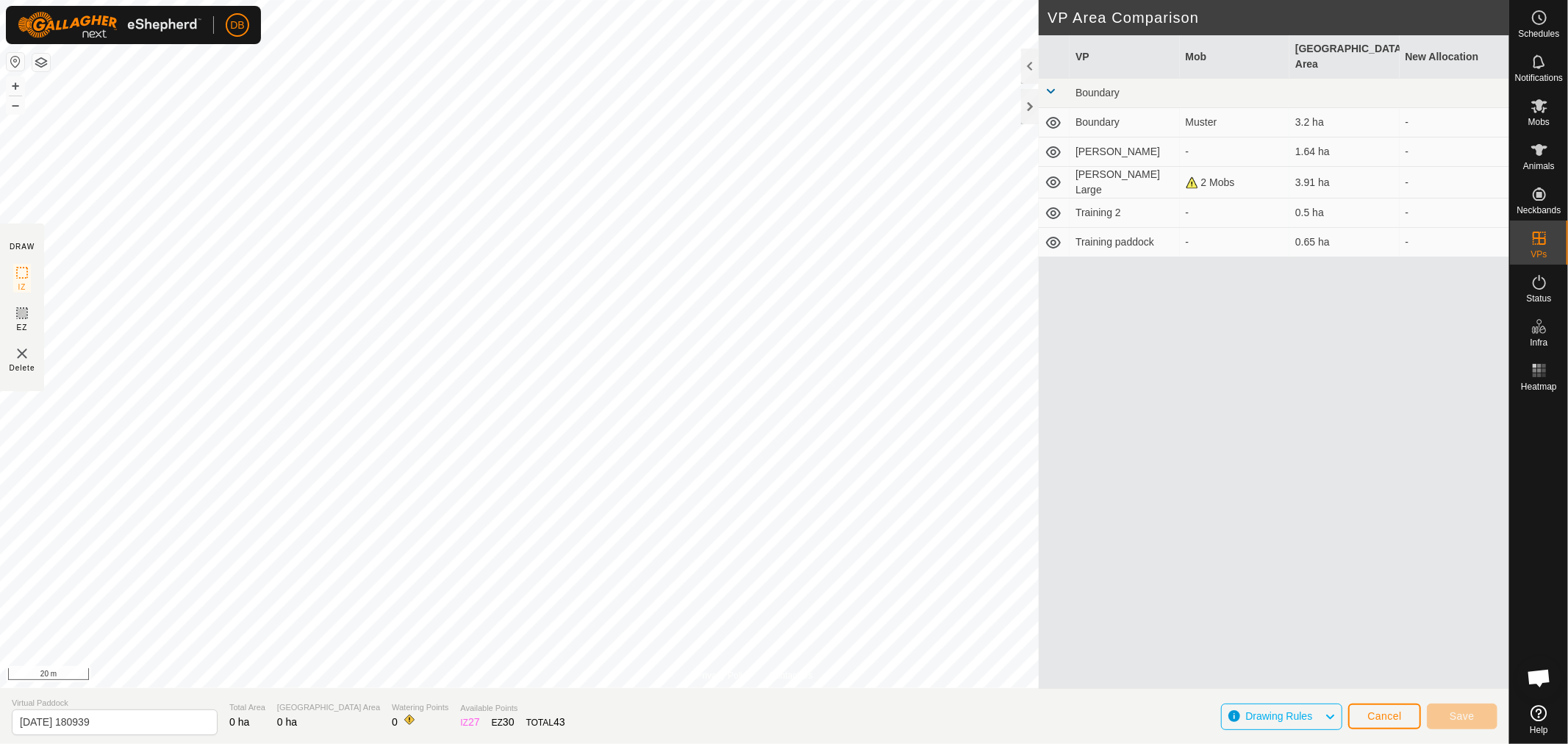
click at [258, 36] on div "DB" at bounding box center [133, 25] width 255 height 39
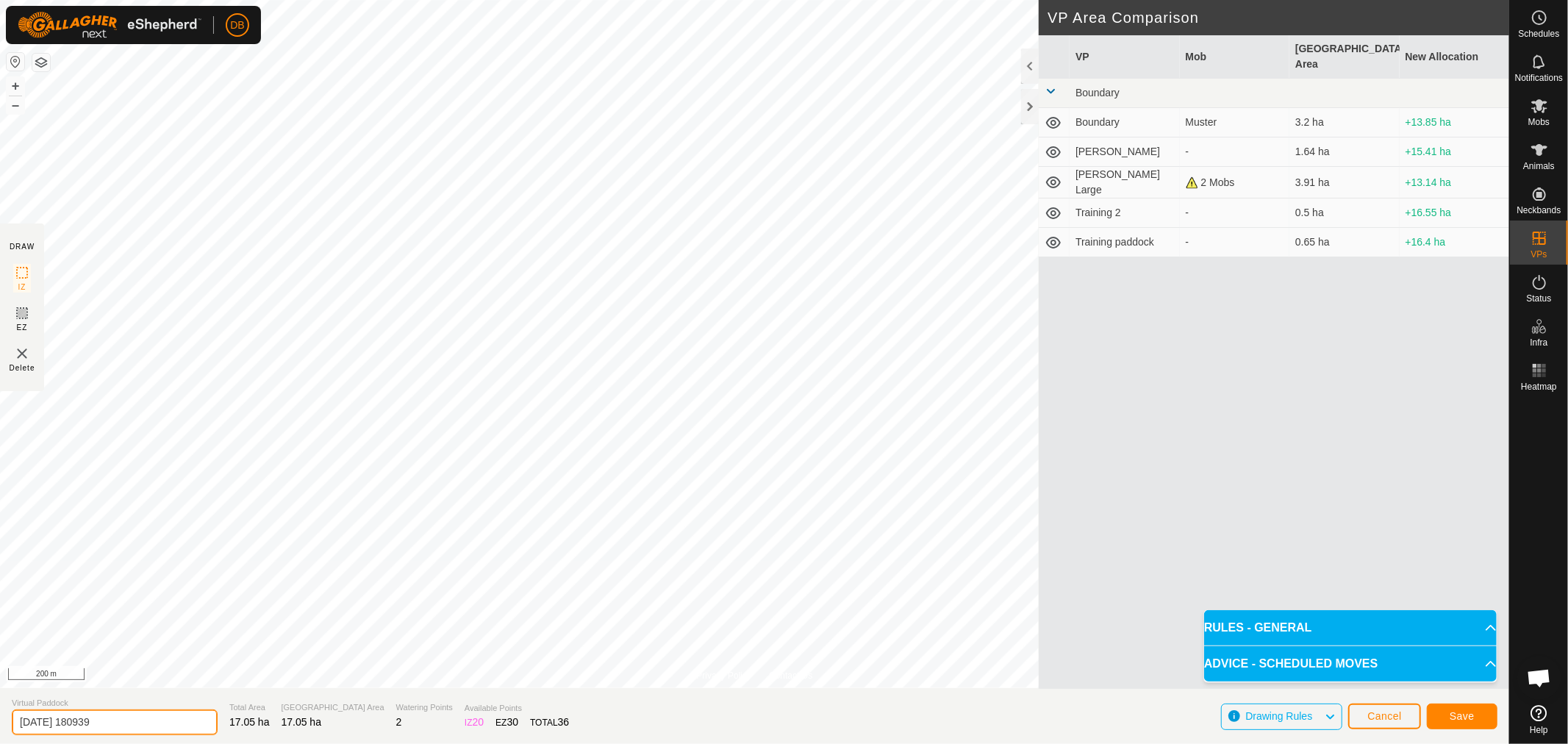
drag, startPoint x: 135, startPoint y: 721, endPoint x: 0, endPoint y: 704, distance: 136.1
click at [0, 704] on section "Virtual Paddock 2025-09-20 180939 Total Area 17.05 ha Grazing Area 17.05 ha Wat…" at bounding box center [754, 716] width 1509 height 56
click at [50, 721] on input "Boundry Outer" at bounding box center [115, 722] width 206 height 26
type input "Boundary Outer"
click at [1454, 715] on span "Save" at bounding box center [1462, 716] width 25 height 12
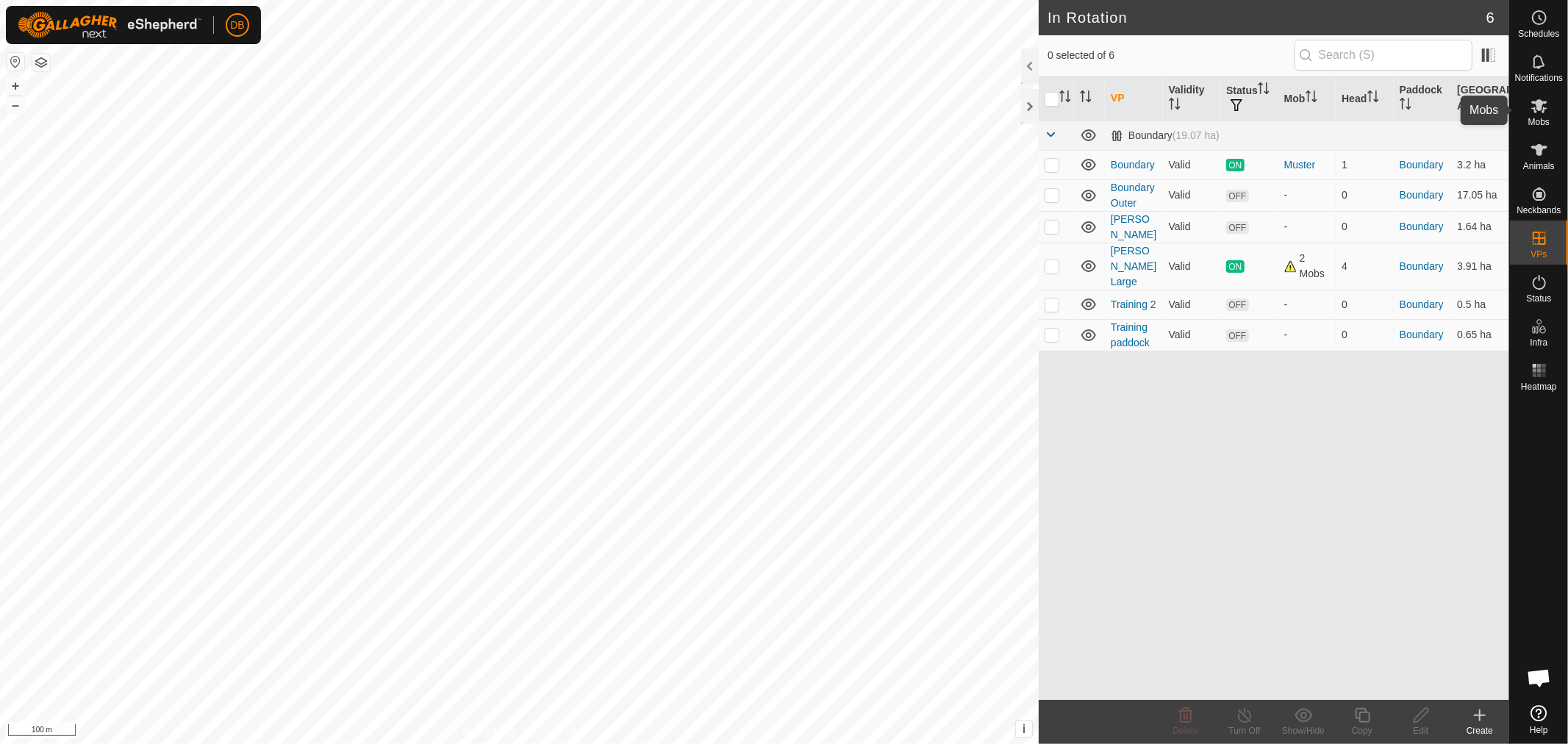
click at [1545, 108] on icon at bounding box center [1539, 106] width 16 height 14
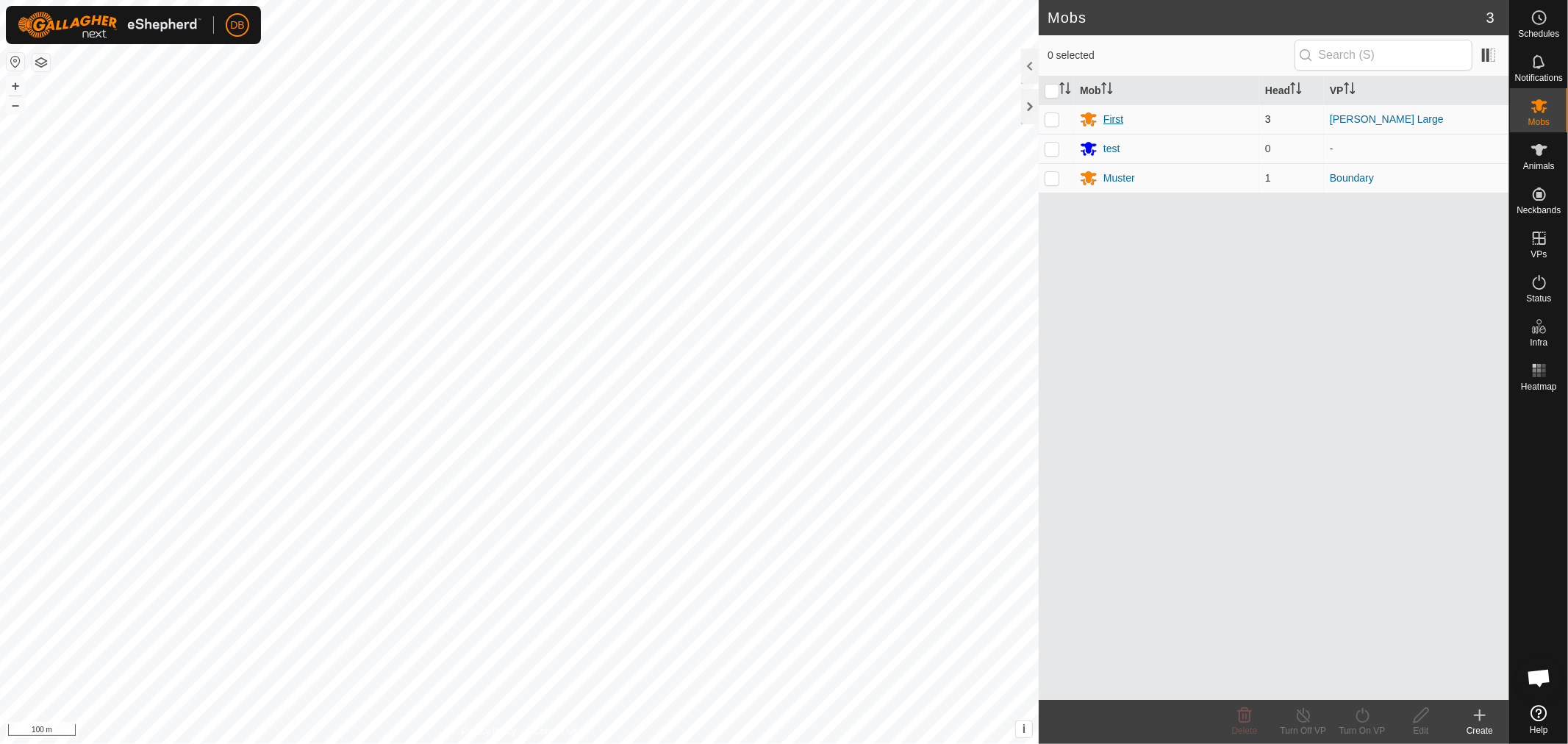
click at [1110, 113] on div "First" at bounding box center [1113, 119] width 20 height 15
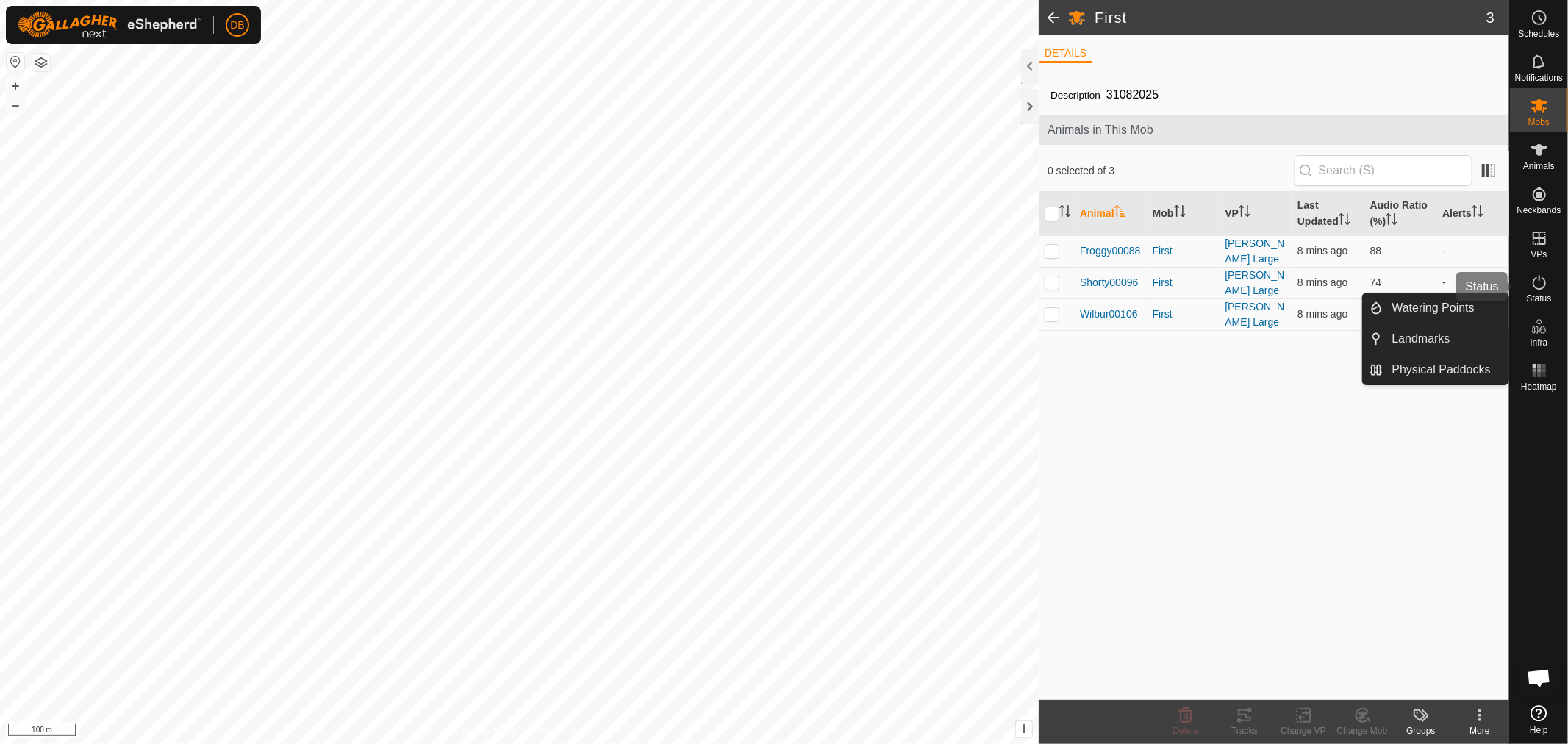
click at [1537, 281] on icon at bounding box center [1539, 282] width 17 height 17
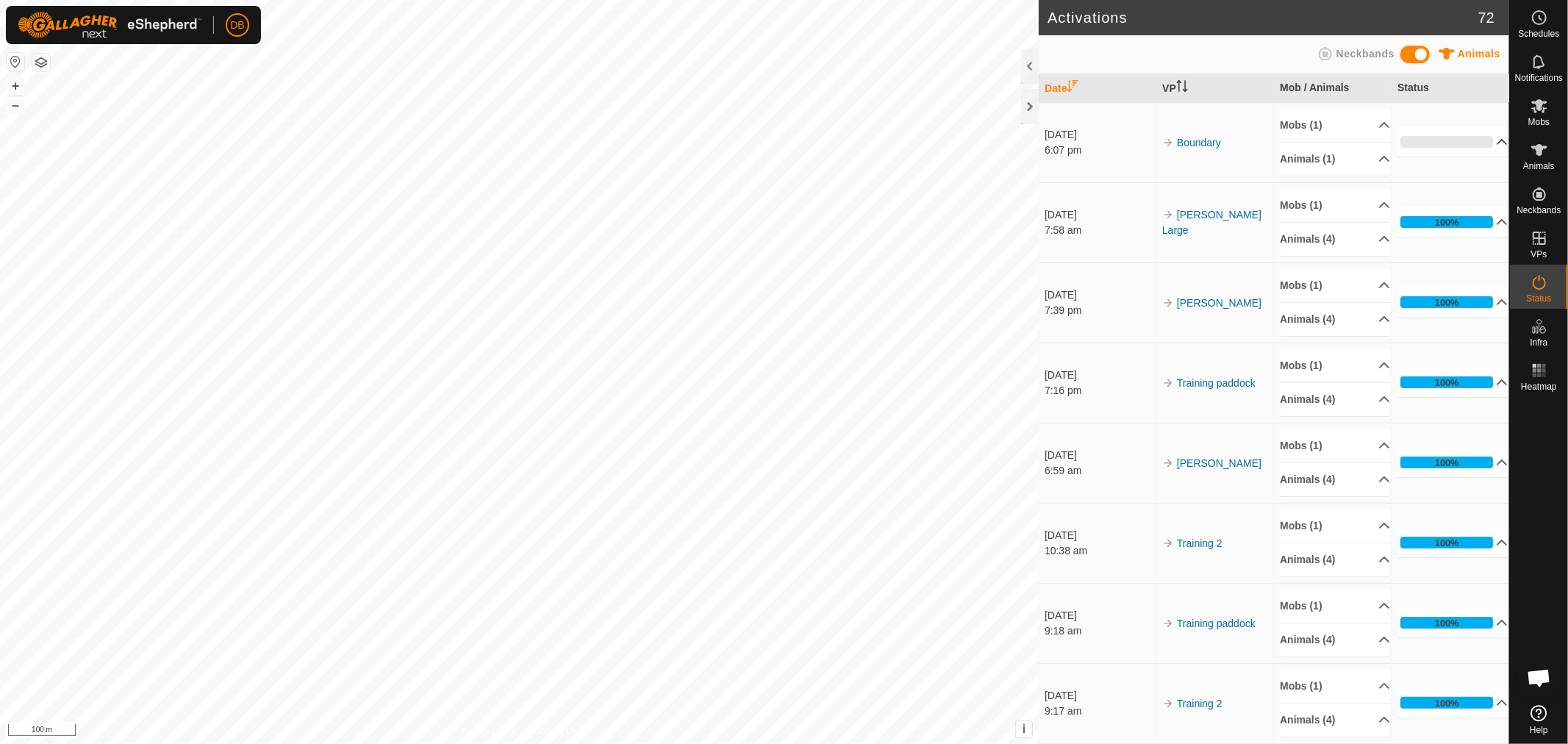
scroll to position [283, 0]
click at [1544, 73] on span "Notifications" at bounding box center [1539, 78] width 48 height 9
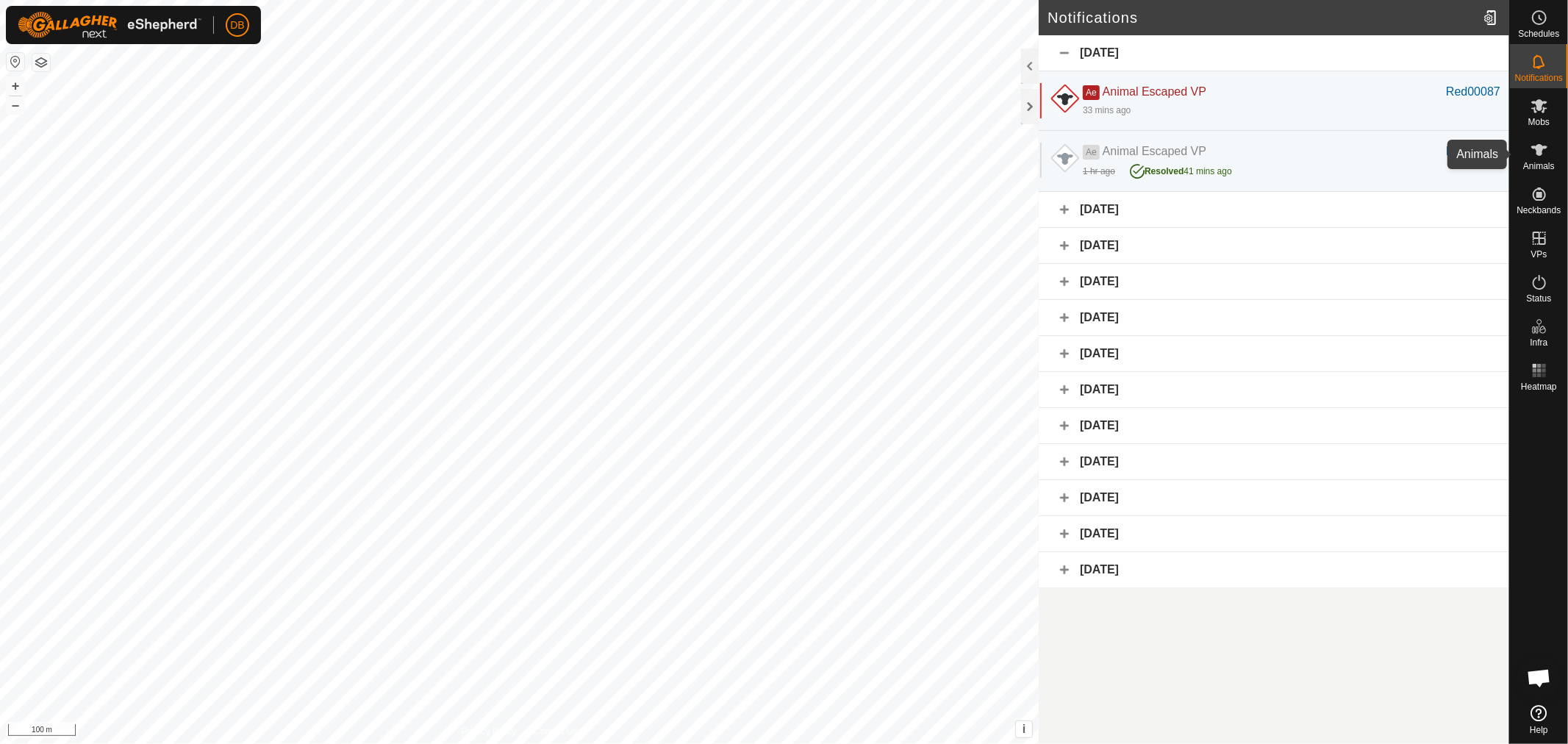
click at [1535, 156] on icon at bounding box center [1539, 150] width 17 height 17
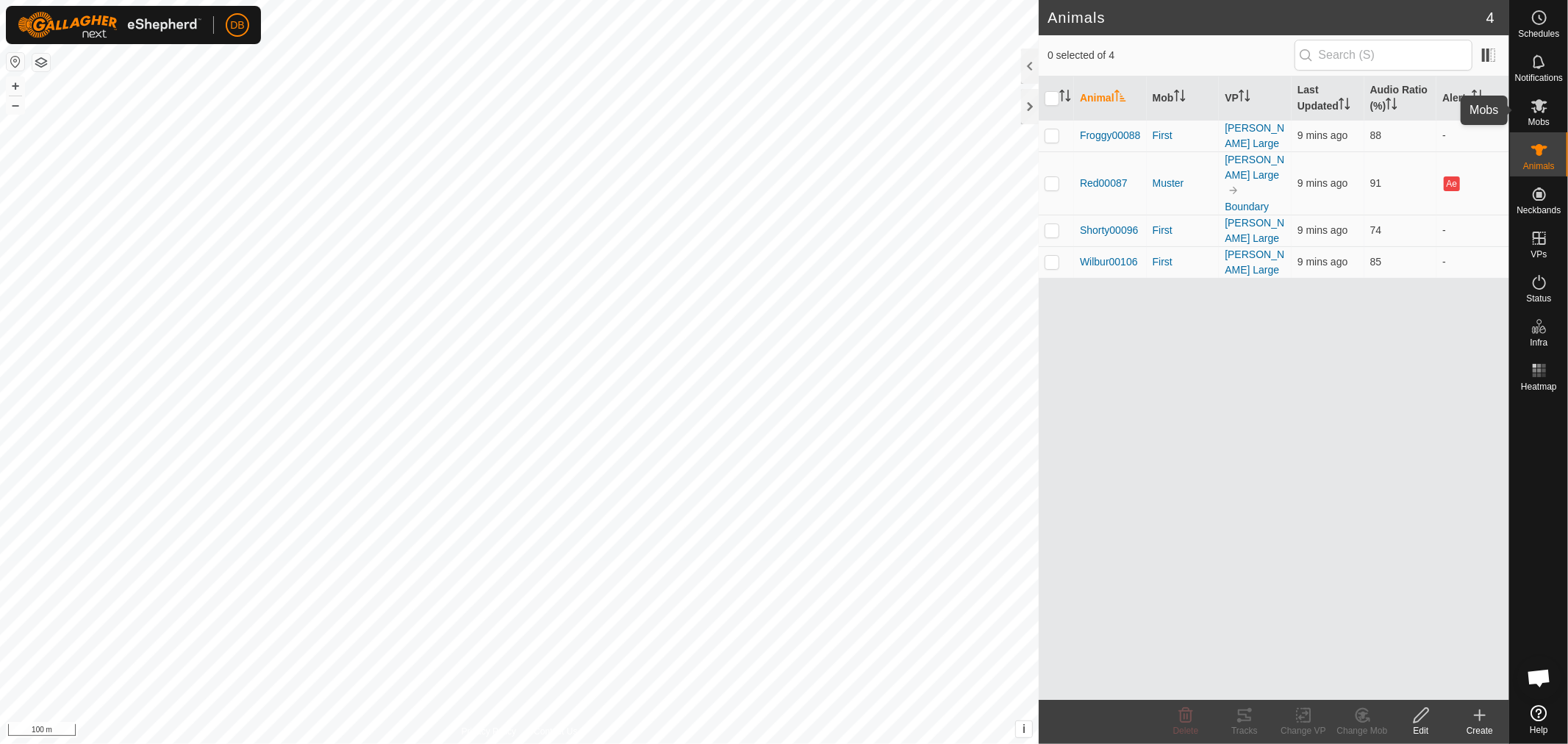
click at [1540, 109] on icon at bounding box center [1539, 106] width 16 height 14
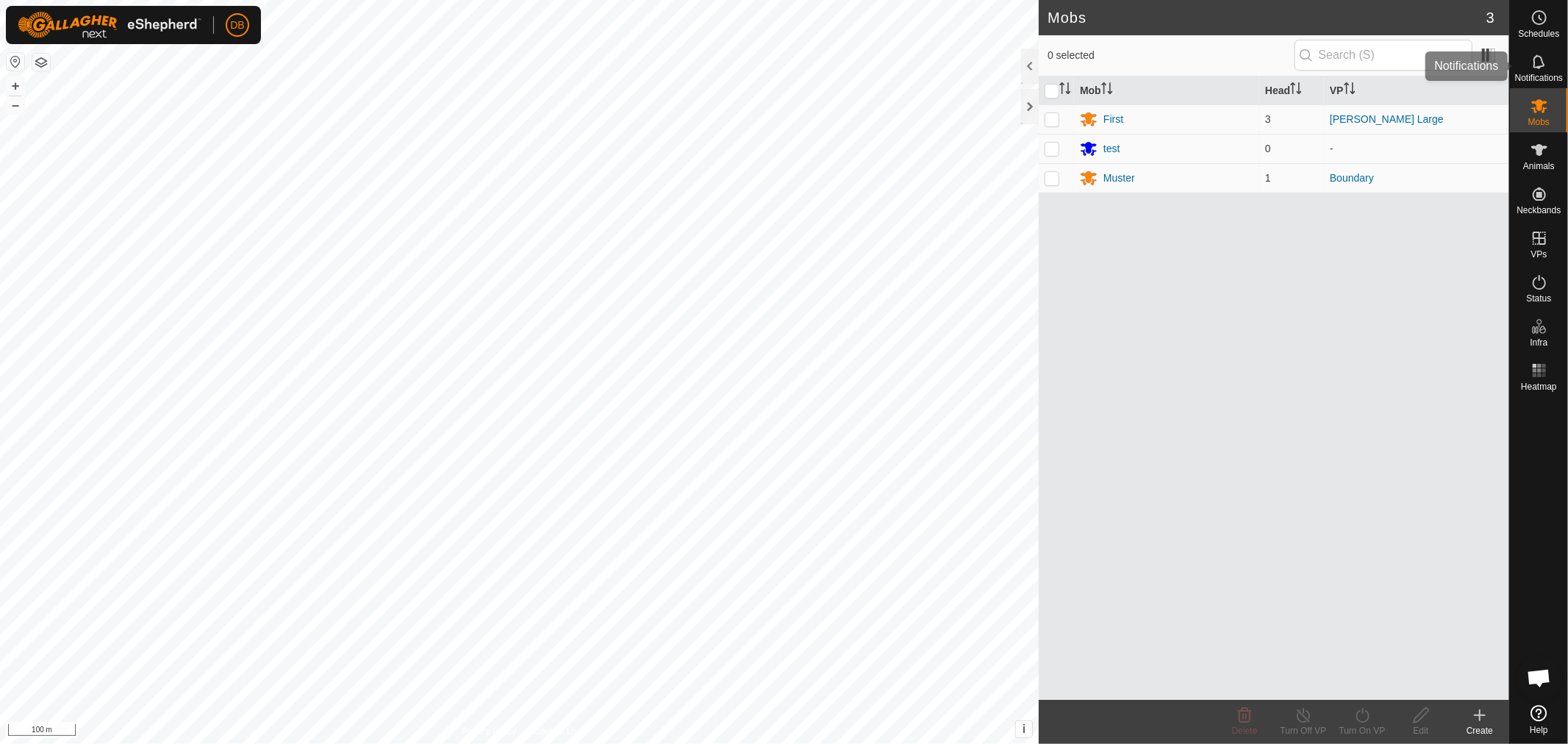
click at [1532, 55] on icon at bounding box center [1539, 61] width 17 height 17
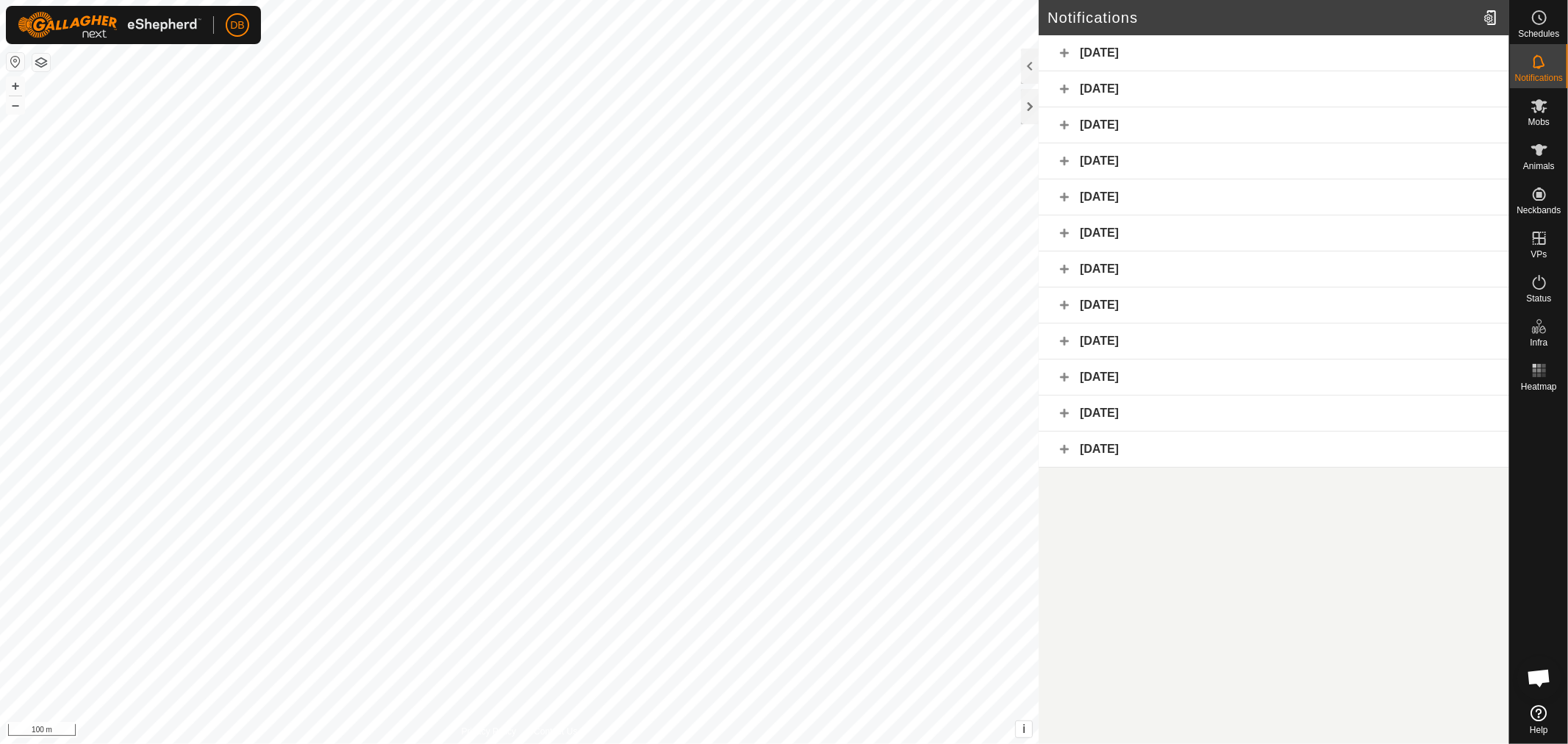
click at [1062, 50] on div "Today" at bounding box center [1274, 54] width 470 height 36
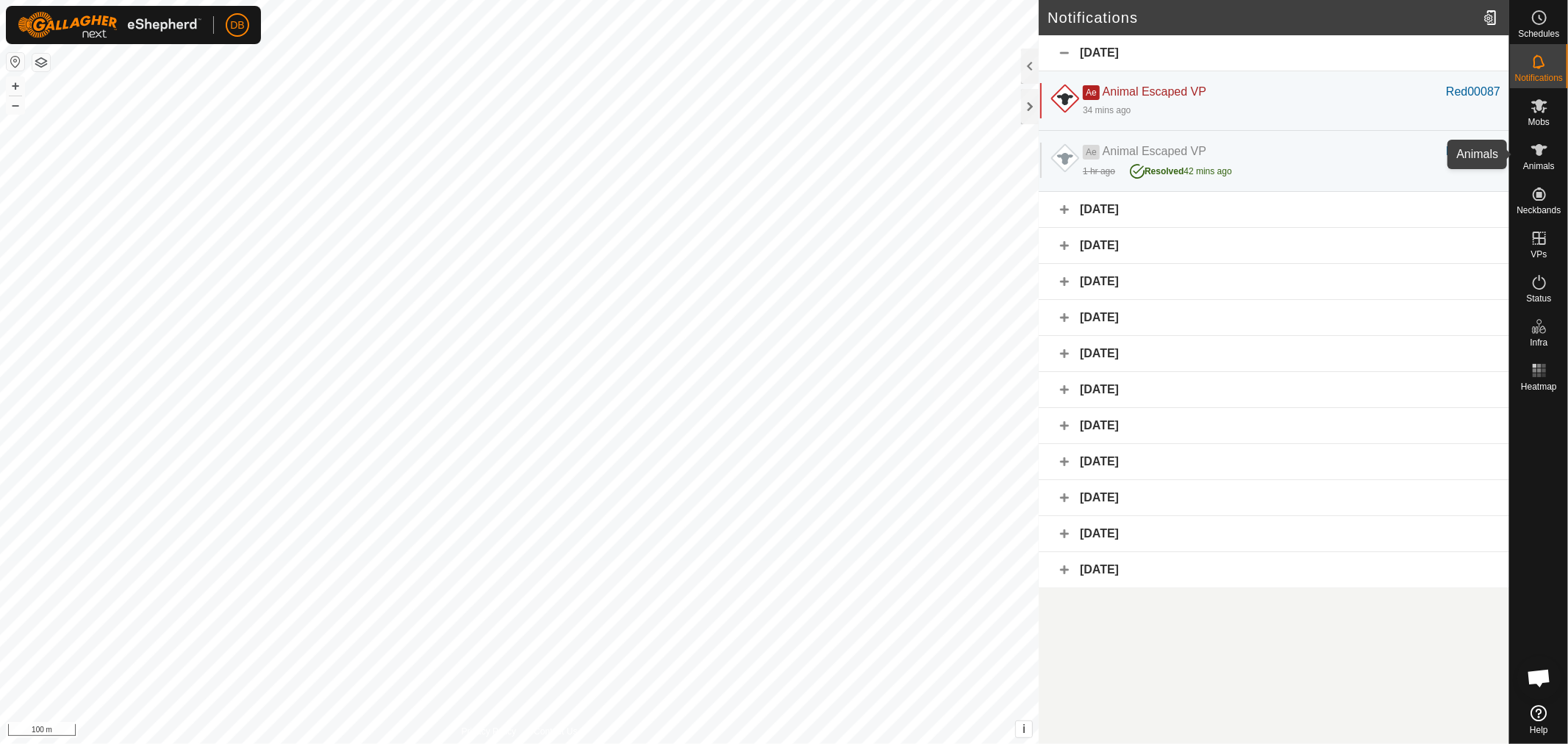
click at [1538, 150] on icon at bounding box center [1539, 150] width 16 height 12
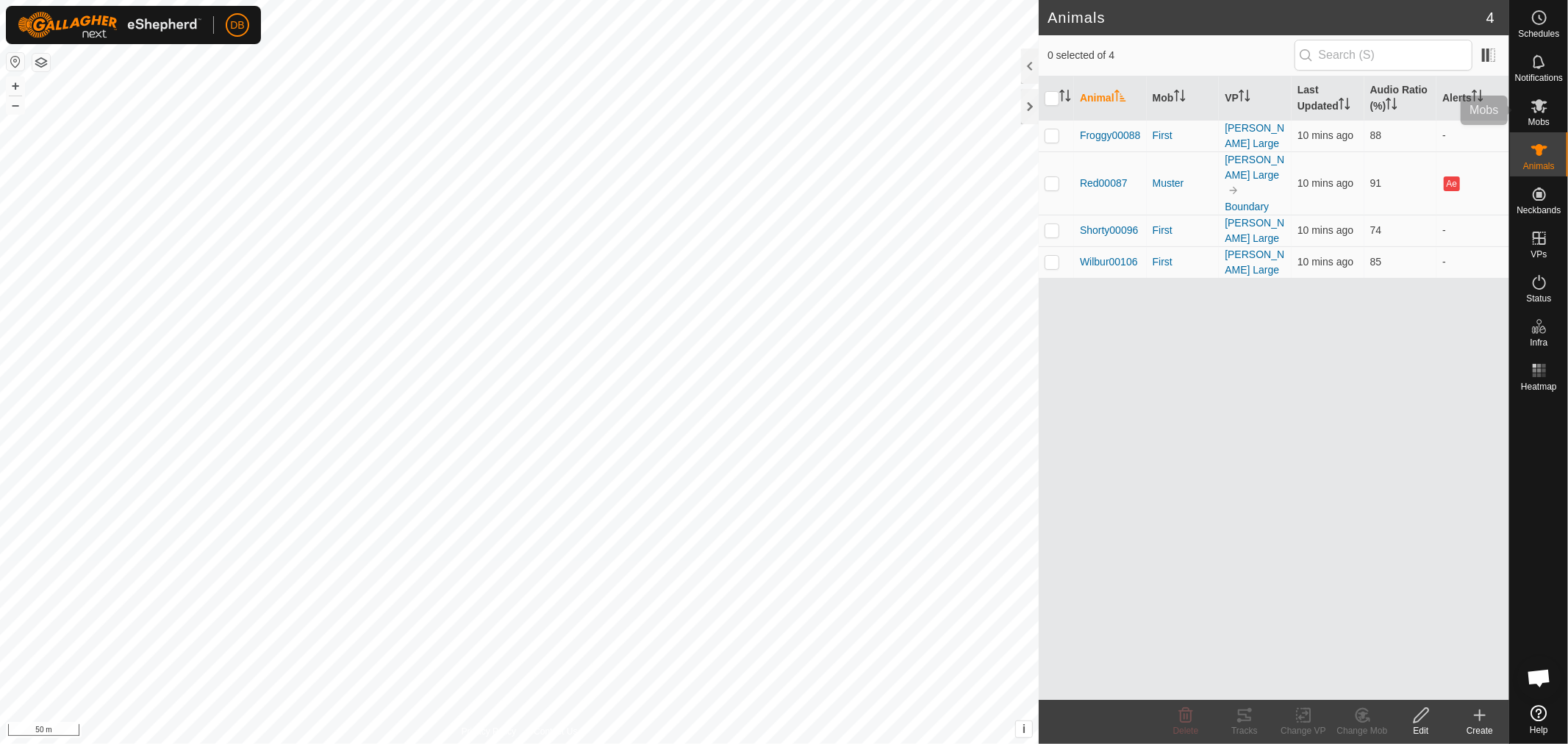
click at [1545, 114] on icon at bounding box center [1539, 105] width 17 height 17
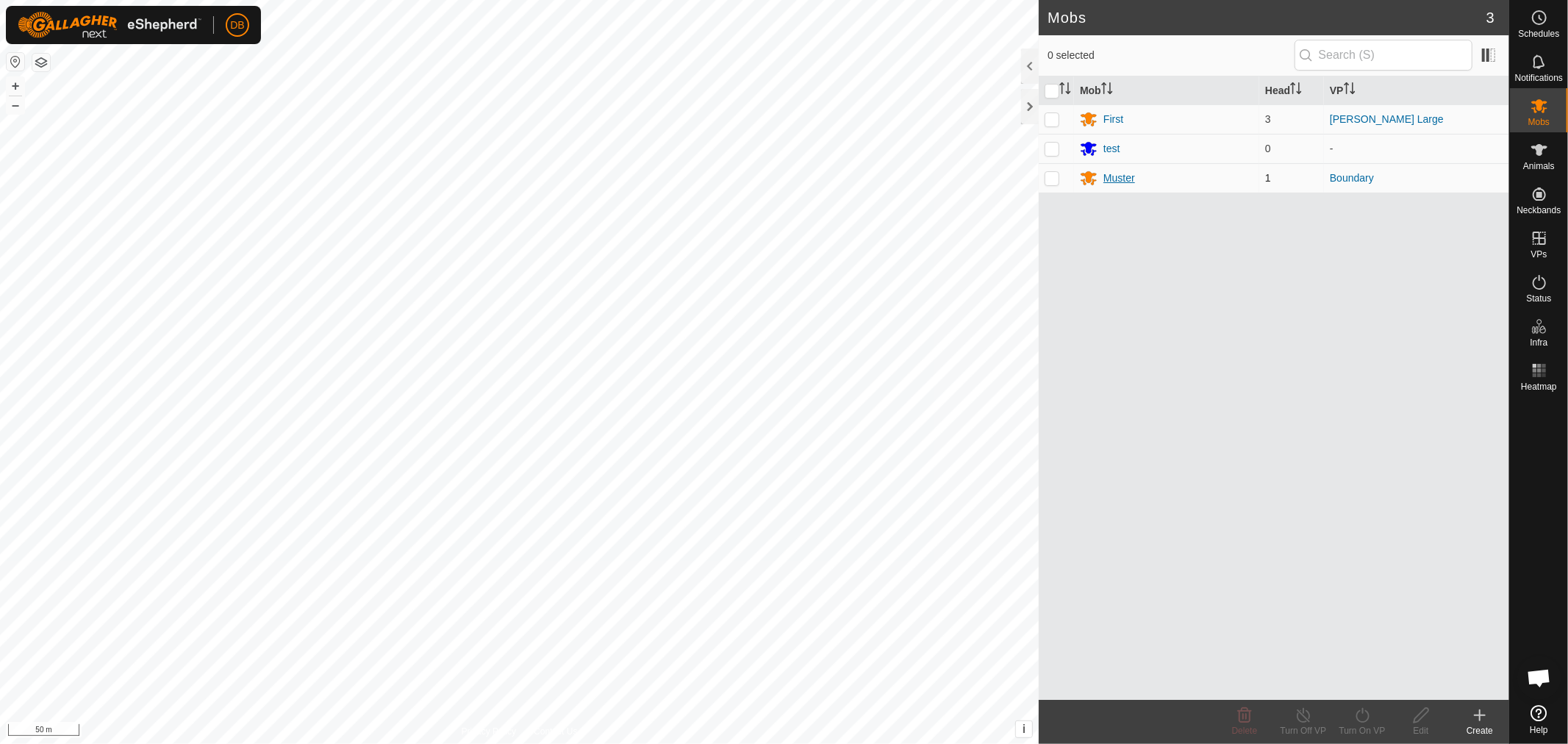
click at [1117, 172] on div "Muster" at bounding box center [1119, 178] width 32 height 15
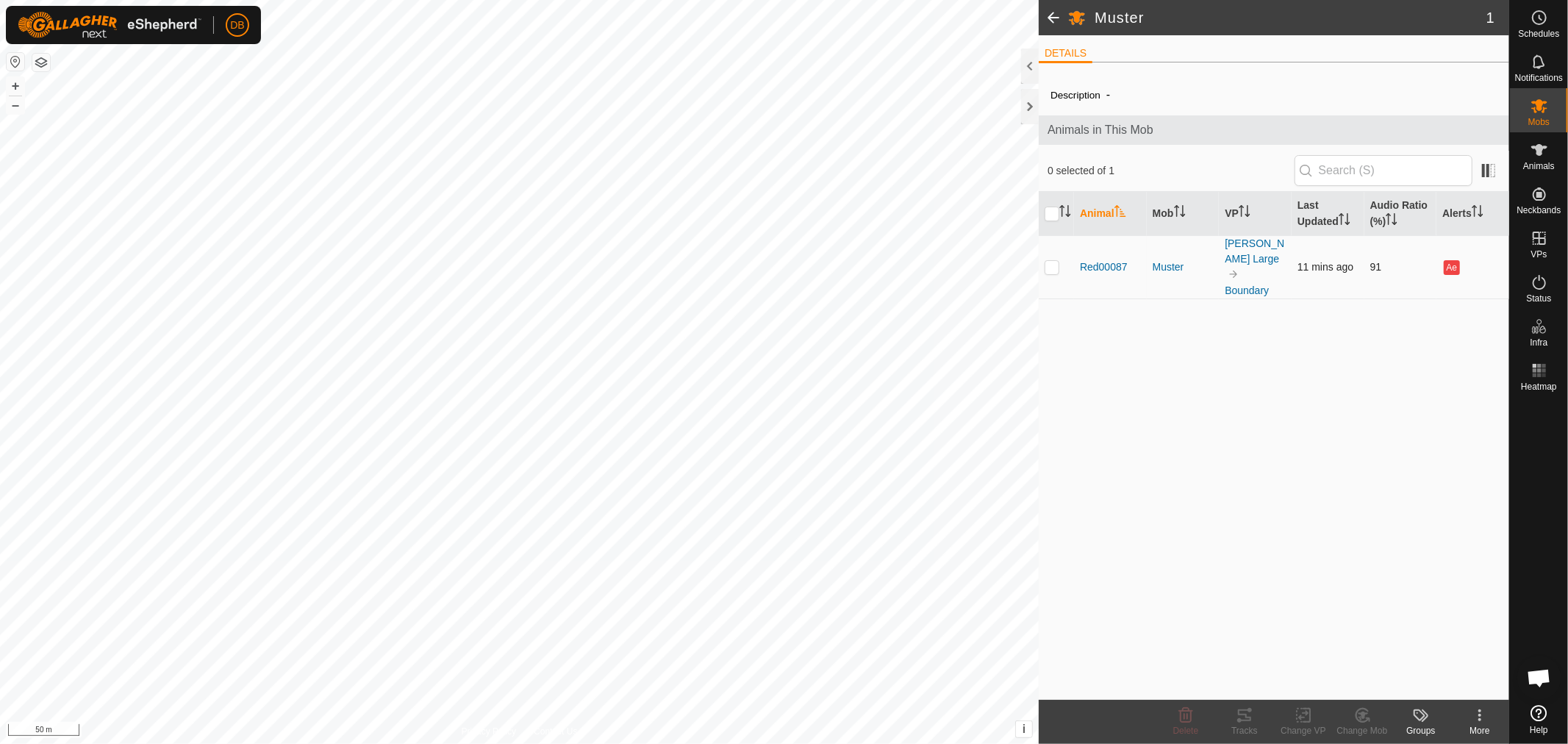
click at [1049, 261] on p-checkbox at bounding box center [1051, 267] width 14 height 12
checkbox input "true"
click at [1244, 708] on icon at bounding box center [1244, 715] width 17 height 17
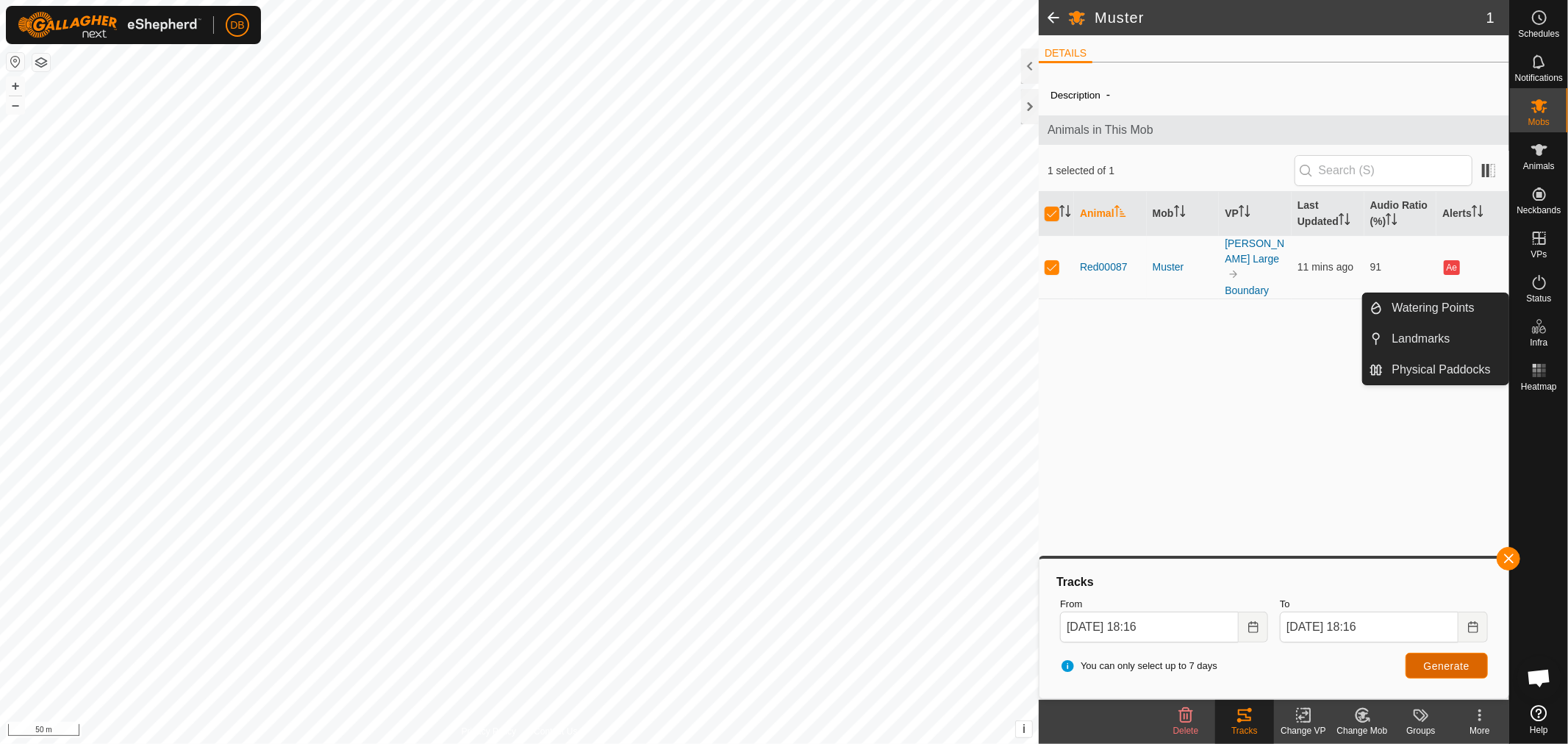
click at [1446, 660] on span "Generate" at bounding box center [1447, 666] width 45 height 12
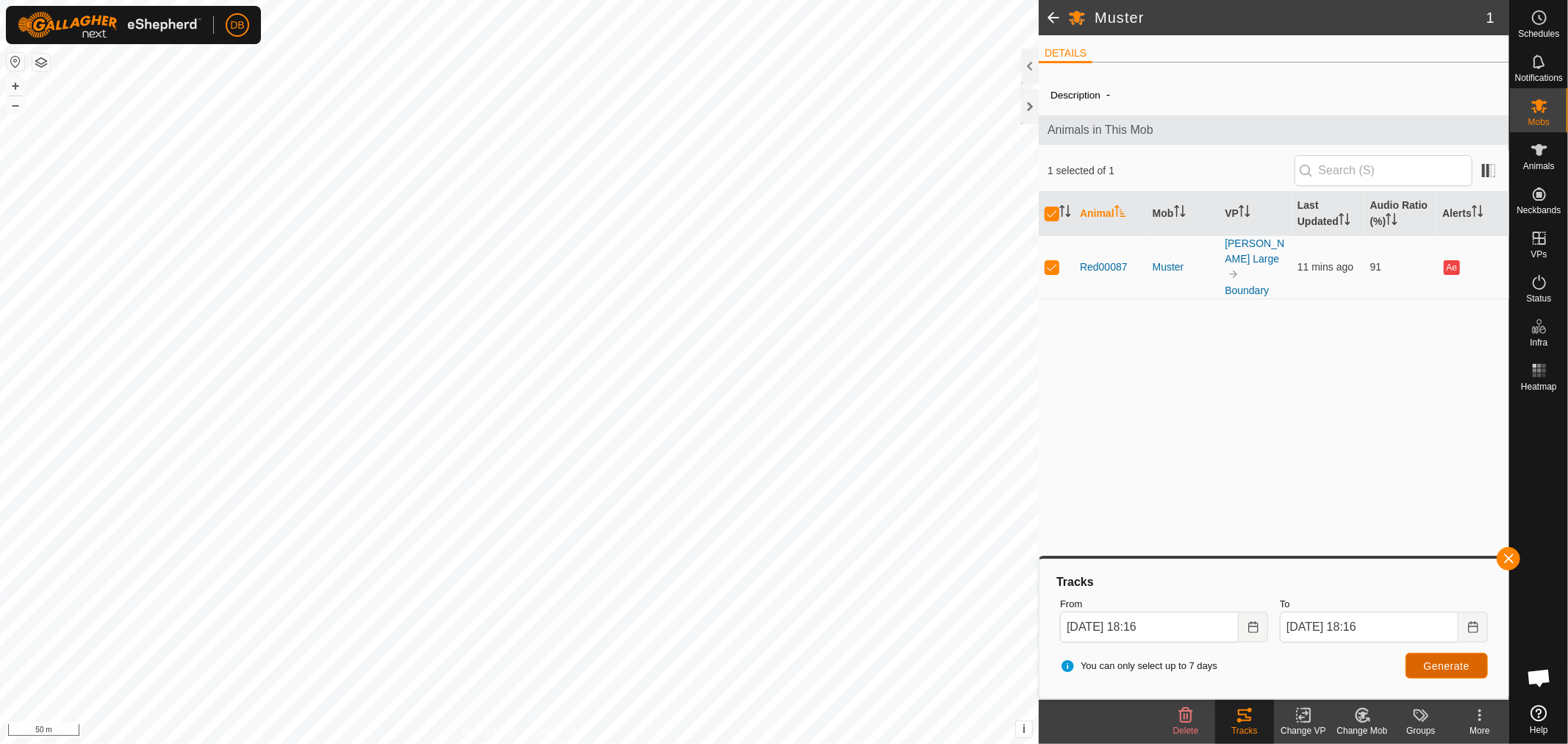
click at [1445, 666] on span "Generate" at bounding box center [1447, 666] width 45 height 12
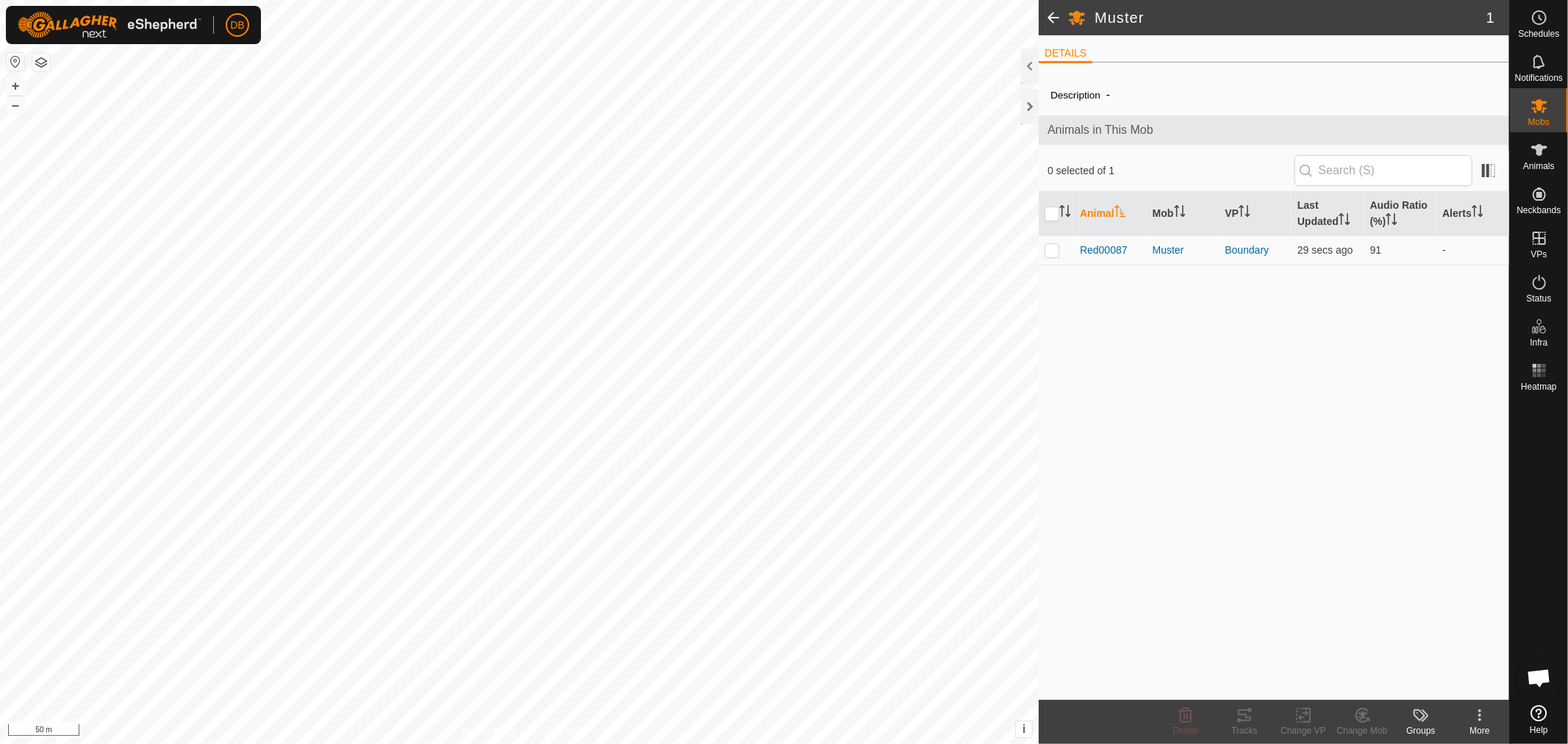
scroll to position [283, 0]
